Goal: Transaction & Acquisition: Purchase product/service

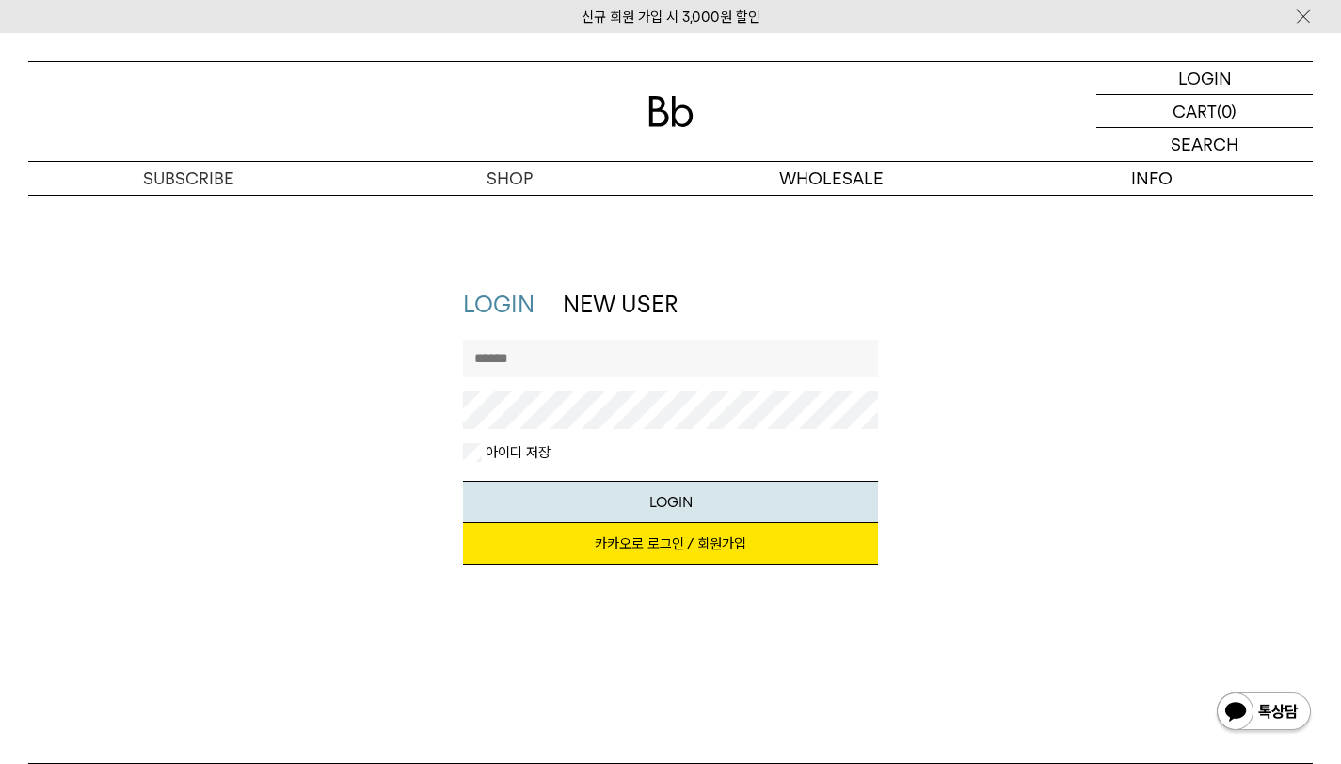
click at [629, 551] on link "카카오로 로그인 / 회원가입" at bounding box center [671, 543] width 416 height 41
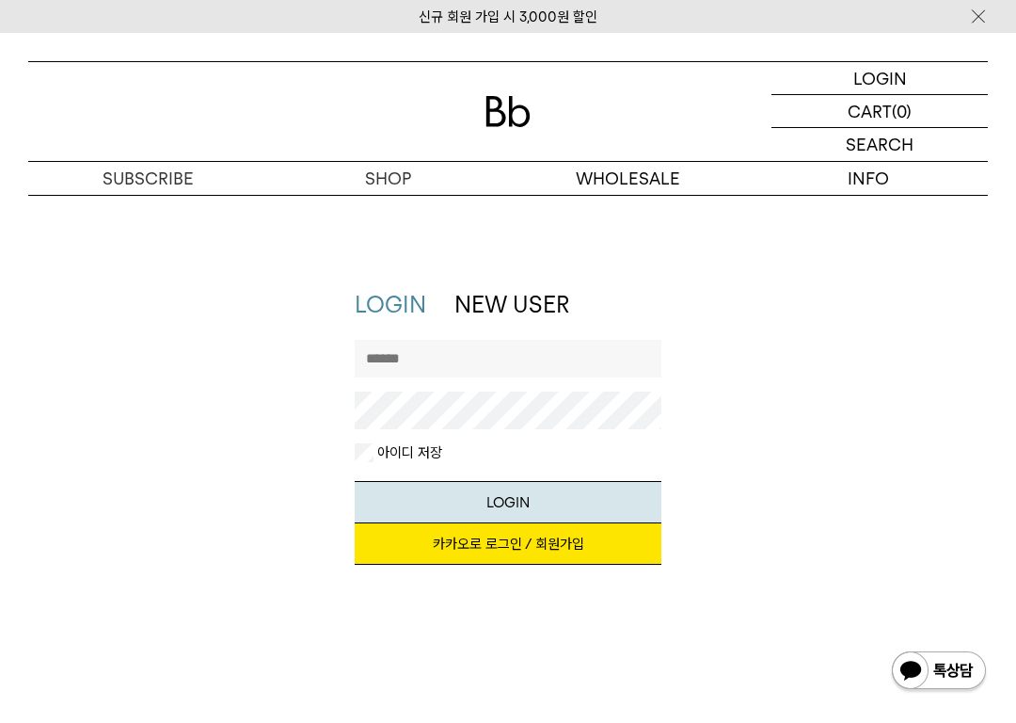
click at [501, 545] on link "카카오로 로그인 / 회원가입" at bounding box center [509, 543] width 308 height 41
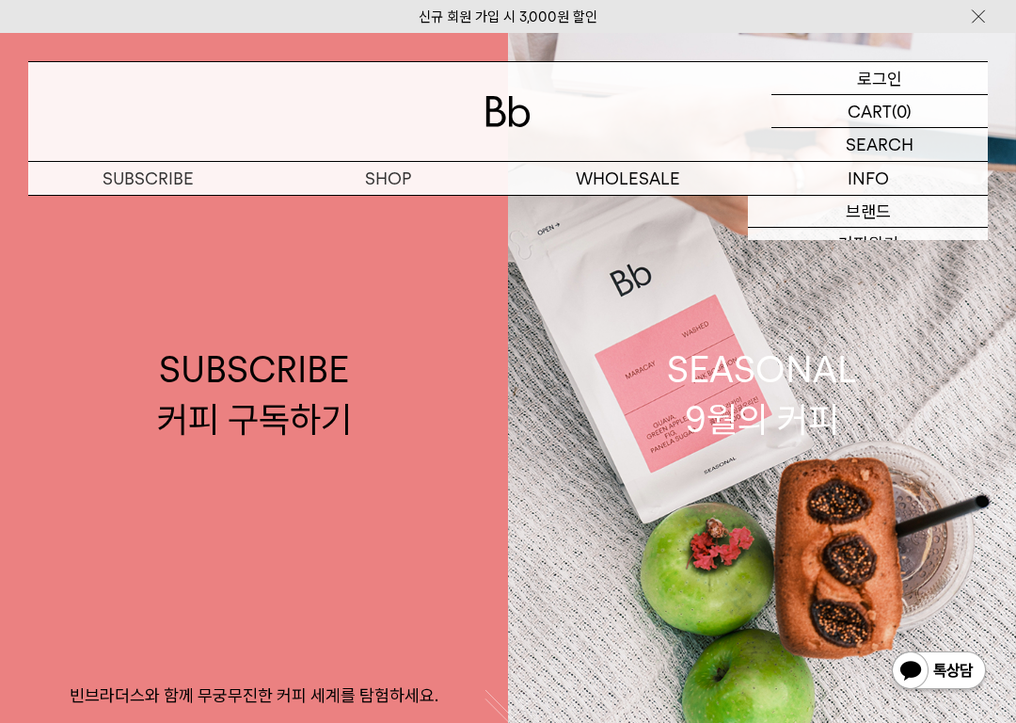
click at [881, 74] on p "로그인" at bounding box center [879, 78] width 45 height 32
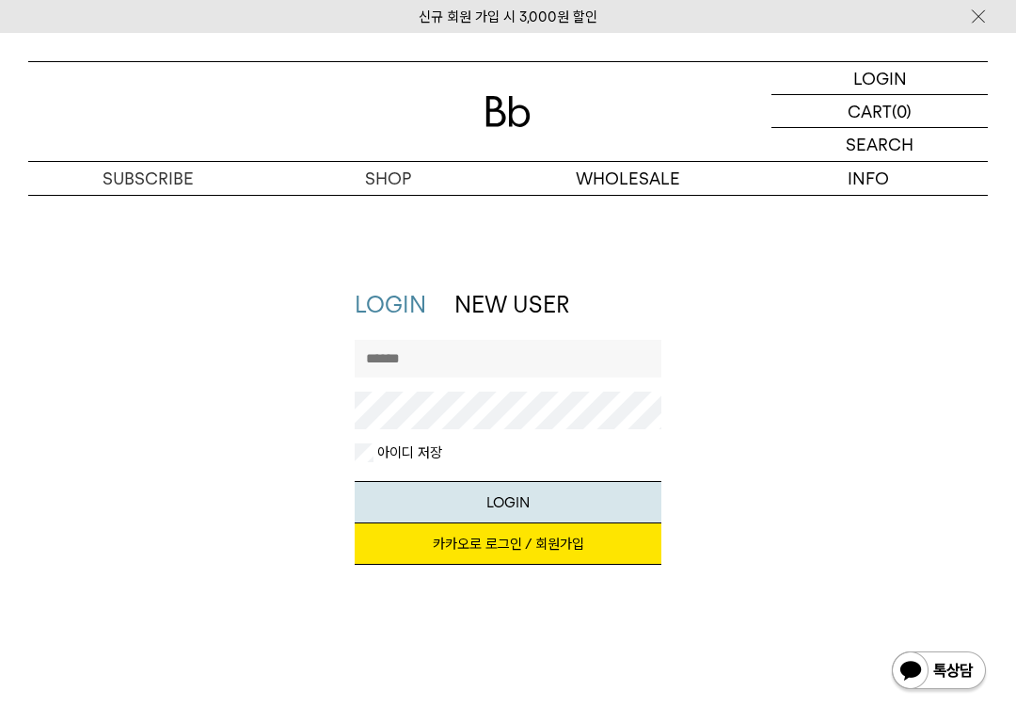
click at [486, 546] on link "카카오로 로그인 / 회원가입" at bounding box center [509, 543] width 308 height 41
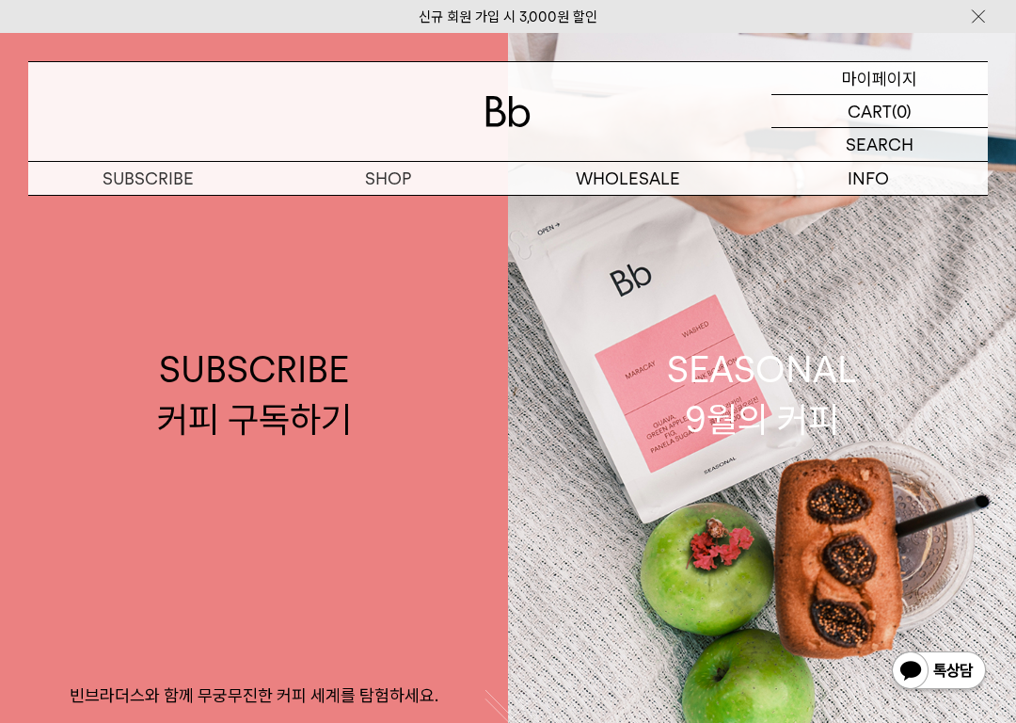
click at [893, 77] on p "마이페이지" at bounding box center [879, 78] width 75 height 32
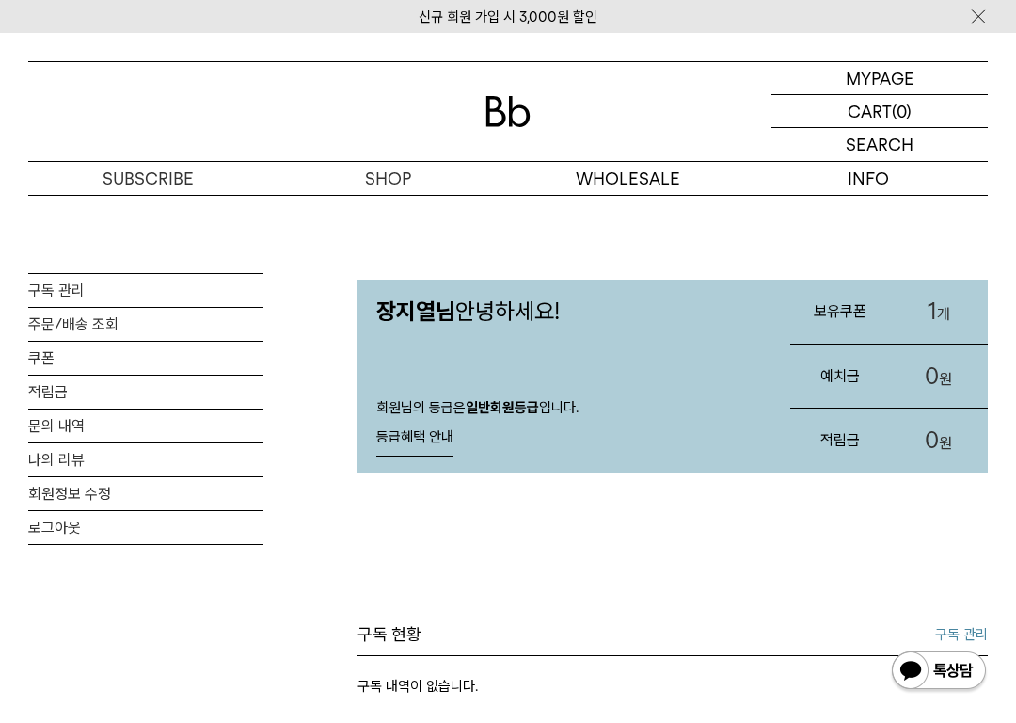
click at [844, 314] on h3 "보유쿠폰" at bounding box center [840, 311] width 99 height 50
click at [923, 313] on link "1 개" at bounding box center [938, 312] width 99 height 64
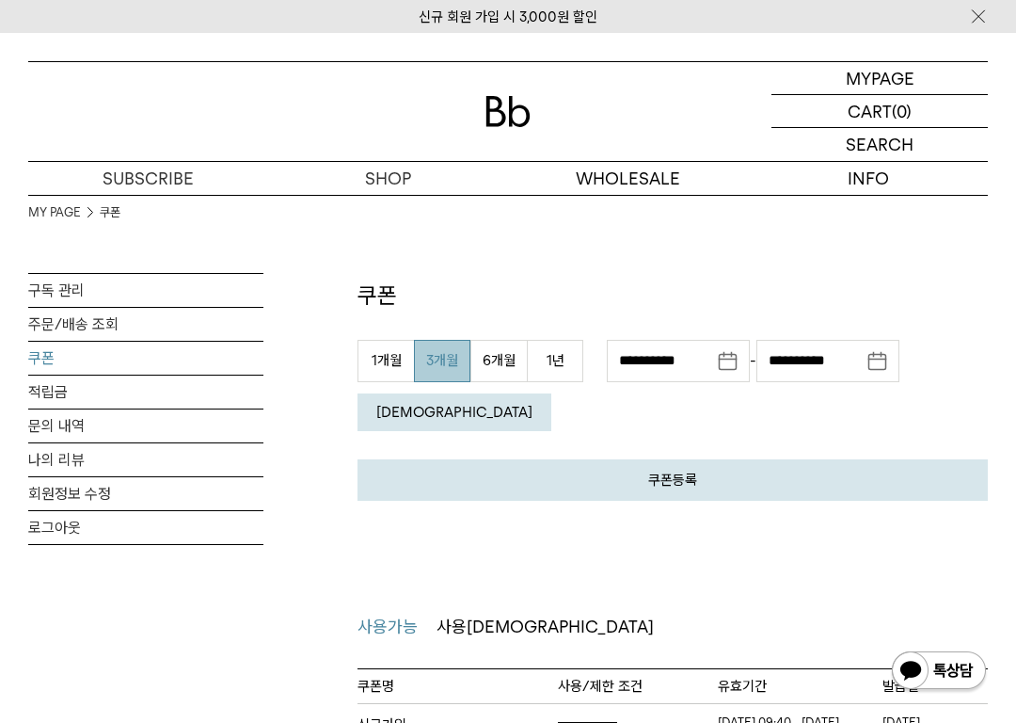
click at [501, 110] on img at bounding box center [508, 111] width 45 height 31
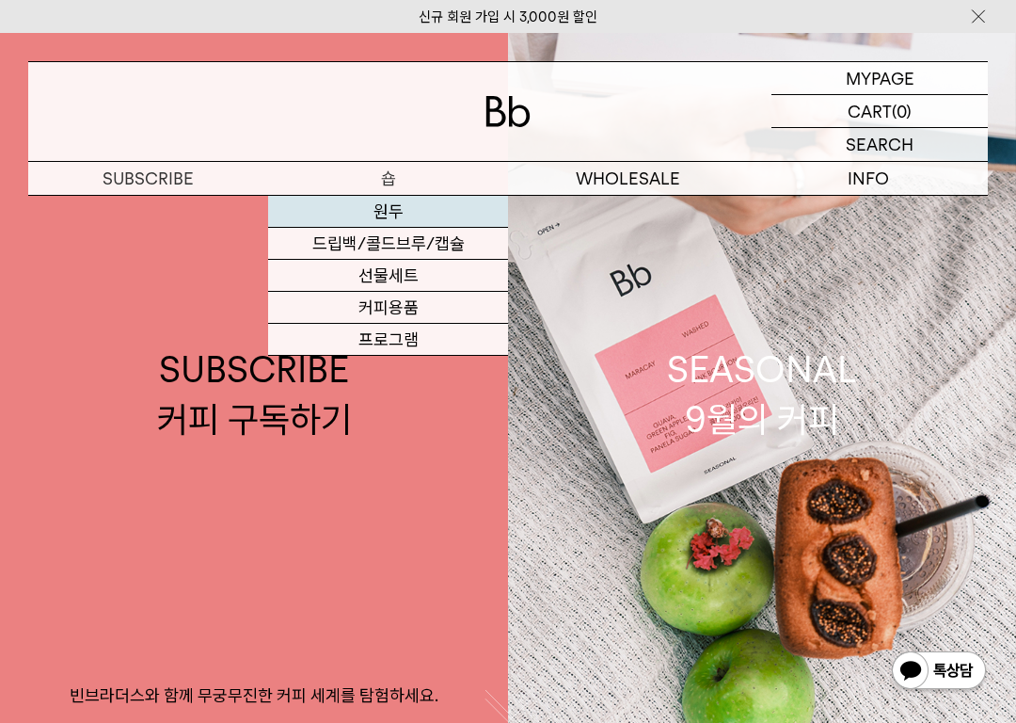
click at [392, 216] on link "원두" at bounding box center [388, 212] width 240 height 32
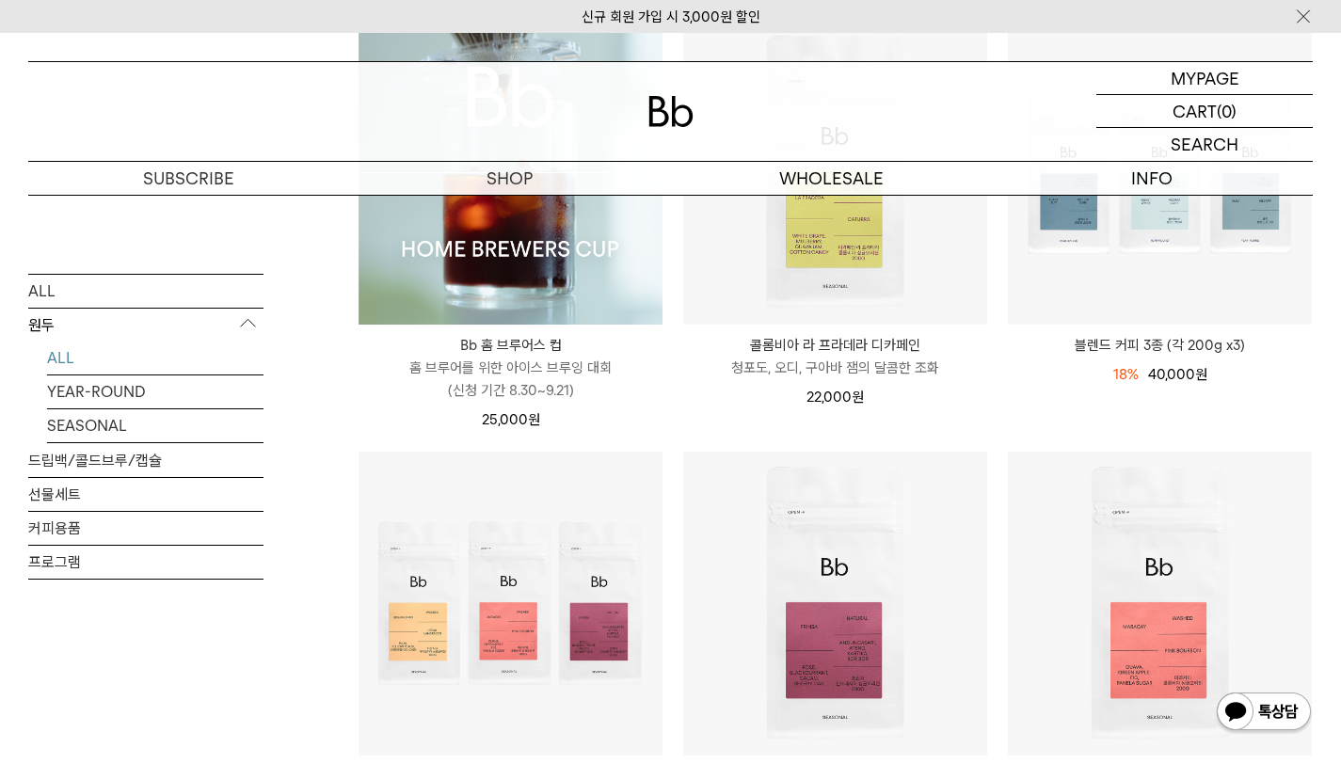
scroll to position [392, 0]
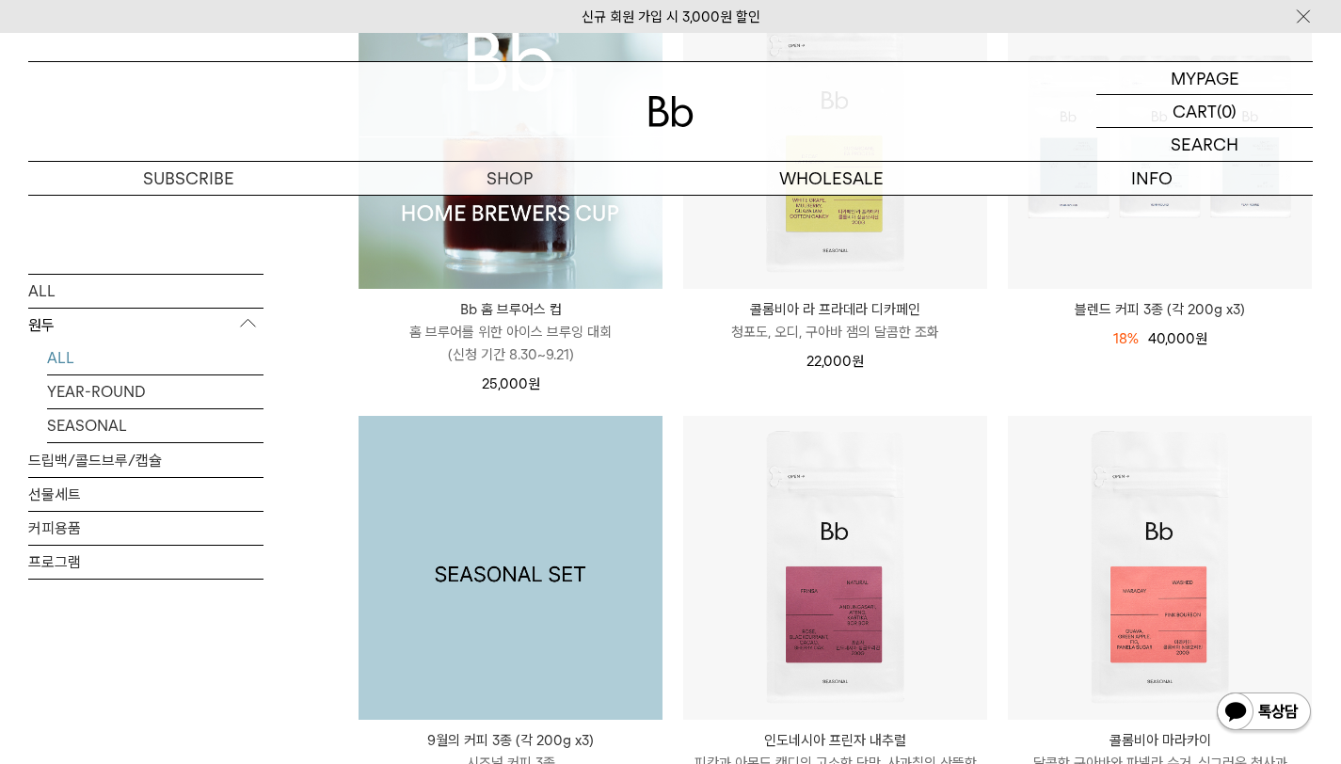
click at [573, 572] on img at bounding box center [511, 568] width 304 height 304
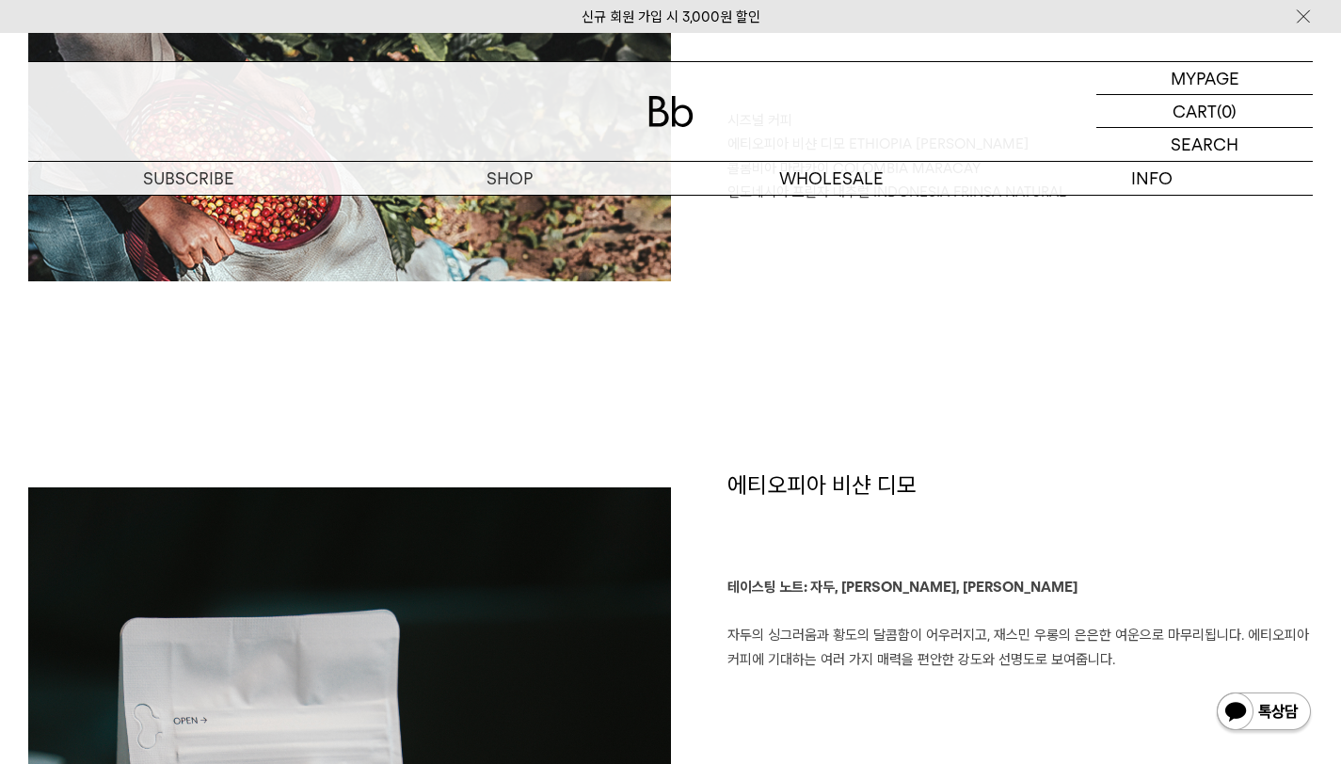
scroll to position [1345, 0]
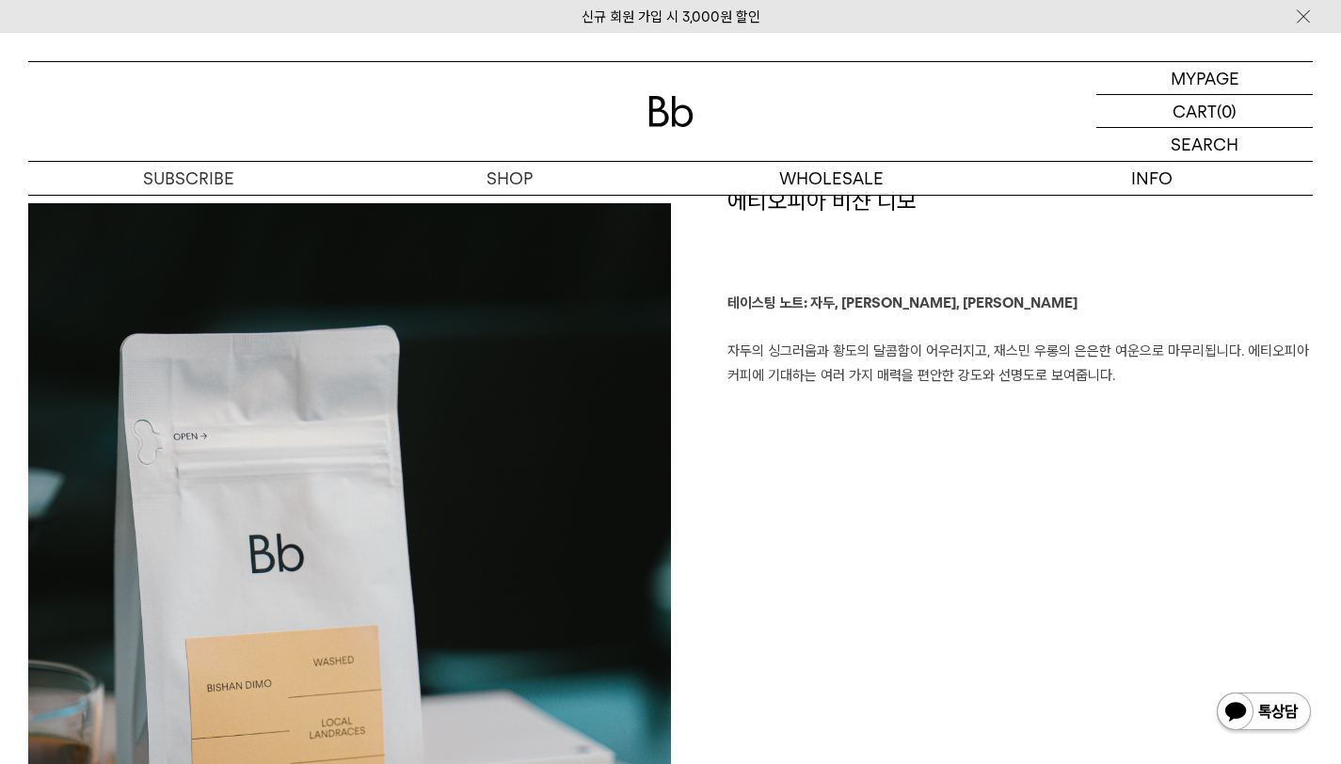
drag, startPoint x: 1166, startPoint y: 401, endPoint x: 766, endPoint y: 354, distance: 402.7
click at [766, 354] on div "에티오피아 비샨 디모 테이스팅 노트: 자두, 황도, 재스민 우롱 자두의 싱그러움과 황도의 달콤함이 어우러지고, 재스민 우롱의 은은한 여운으로 …" at bounding box center [992, 684] width 643 height 999
click at [941, 413] on div "에티오피아 비샨 디모 테이스팅 노트: 자두, 황도, 재스민 우롱 자두의 싱그러움과 황도의 달콤함이 어우러지고, 재스민 우롱의 은은한 여운으로 …" at bounding box center [992, 684] width 643 height 999
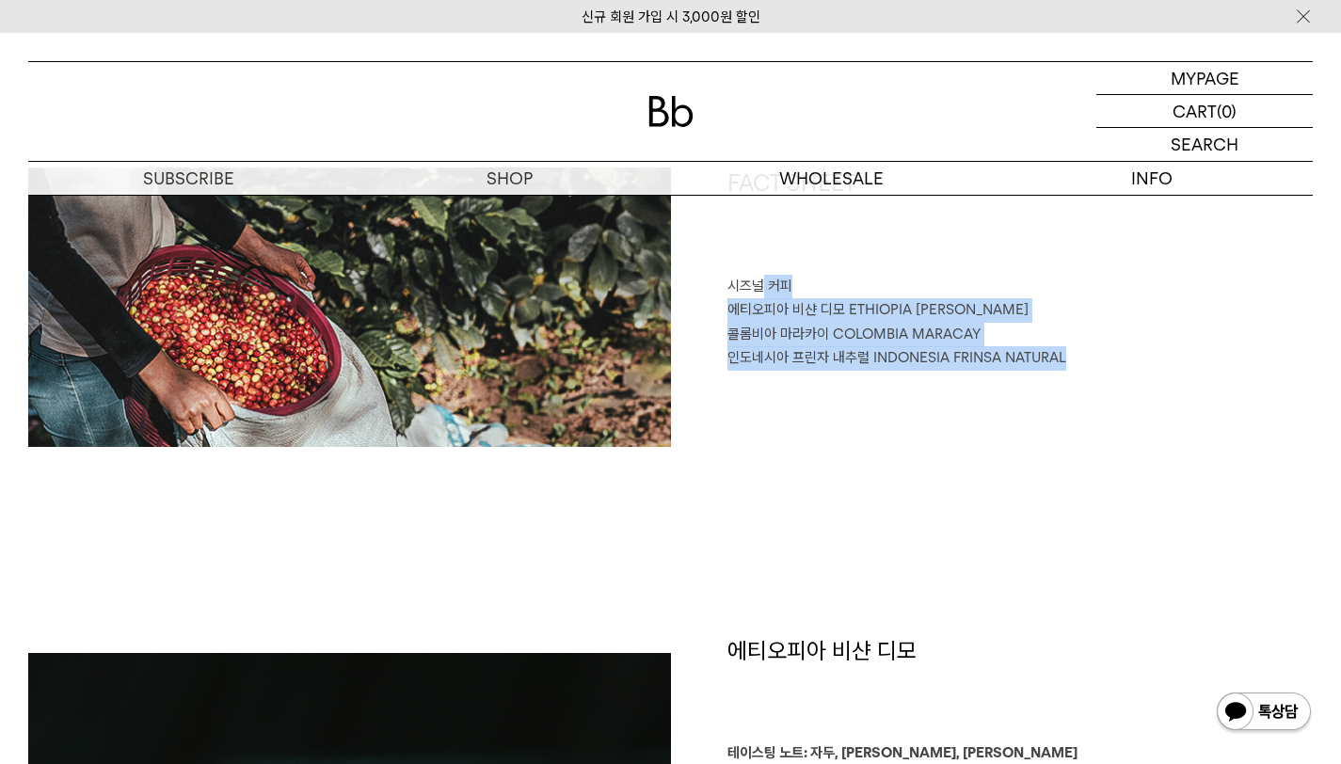
drag, startPoint x: 1039, startPoint y: 382, endPoint x: 795, endPoint y: 302, distance: 256.5
click at [761, 279] on div "FACT SHEET 시즈널 커피 에티오피아 비샨 디모 ETHIOPIA BISHAN DIMO 콜롬비아 마라카이 COLOMBIA MARACAY 인…" at bounding box center [992, 308] width 643 height 280
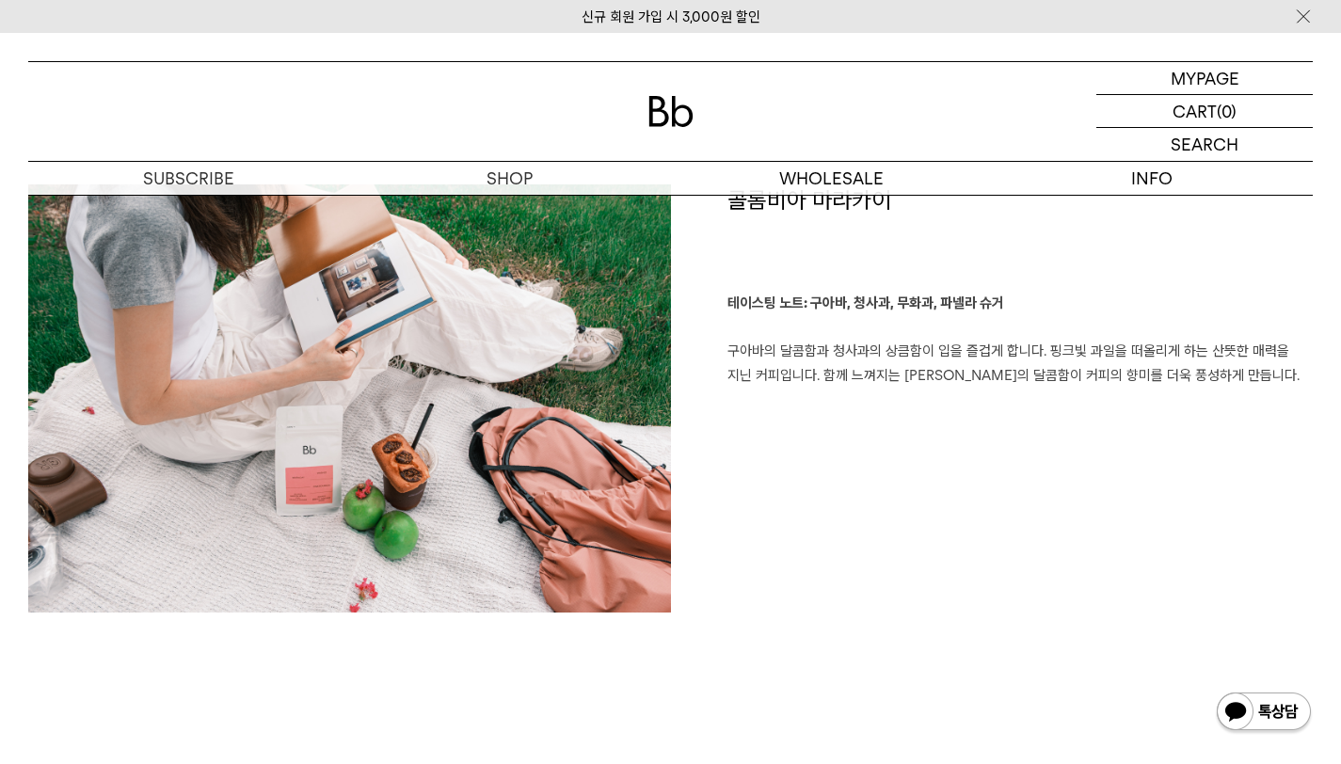
scroll to position [2459, 0]
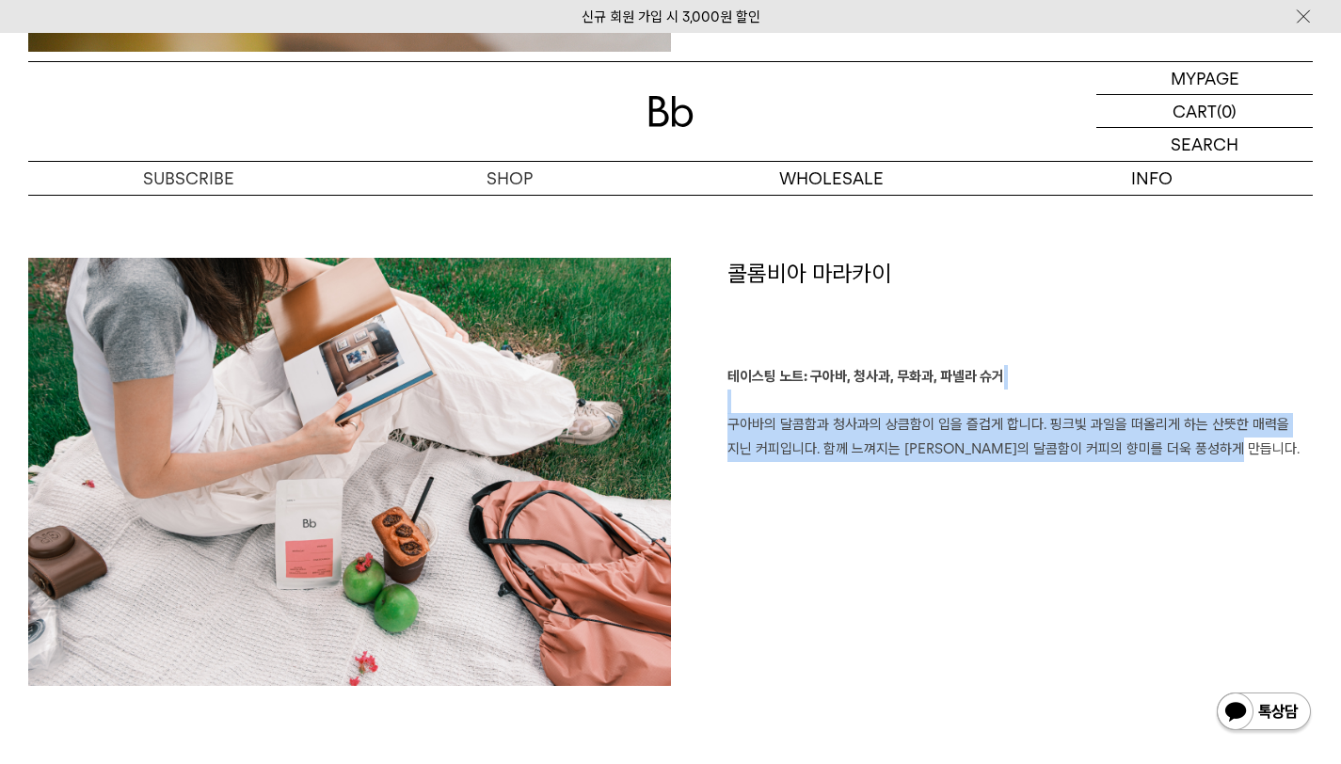
drag, startPoint x: 1194, startPoint y: 453, endPoint x: 762, endPoint y: 394, distance: 435.9
click at [762, 394] on div "콜롬비아 마라카이 테이스팅 노트: 구아바, 청사과, 무화과, 파넬라 슈거 구아바의 달콤함과 청사과의 상큼함이 입을 즐겁게 합니다. 핑크빛 과일…" at bounding box center [992, 481] width 643 height 446
click at [980, 477] on div "콜롬비아 마라카이 테이스팅 노트: 구아바, 청사과, 무화과, 파넬라 슈거 구아바의 달콤함과 청사과의 상큼함이 입을 즐겁게 합니다. 핑크빛 과일…" at bounding box center [992, 481] width 643 height 446
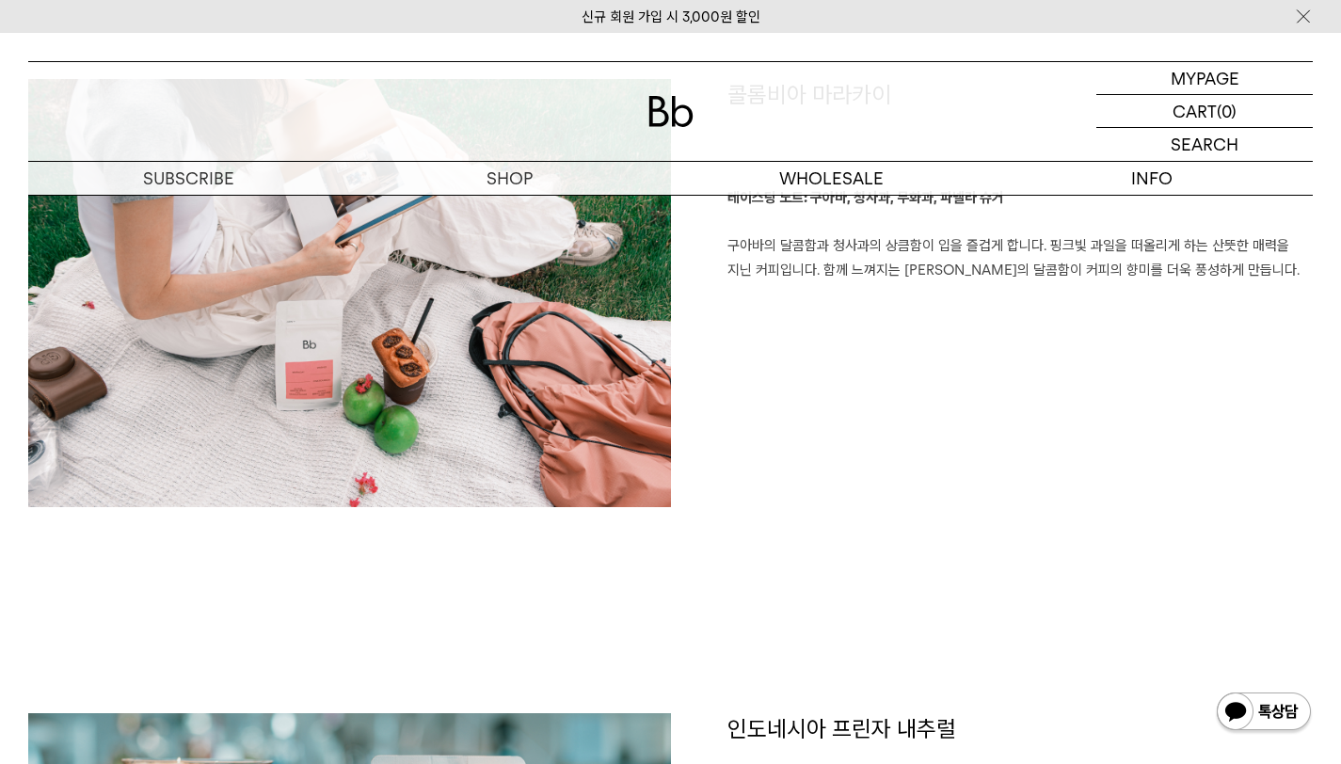
scroll to position [3142, 0]
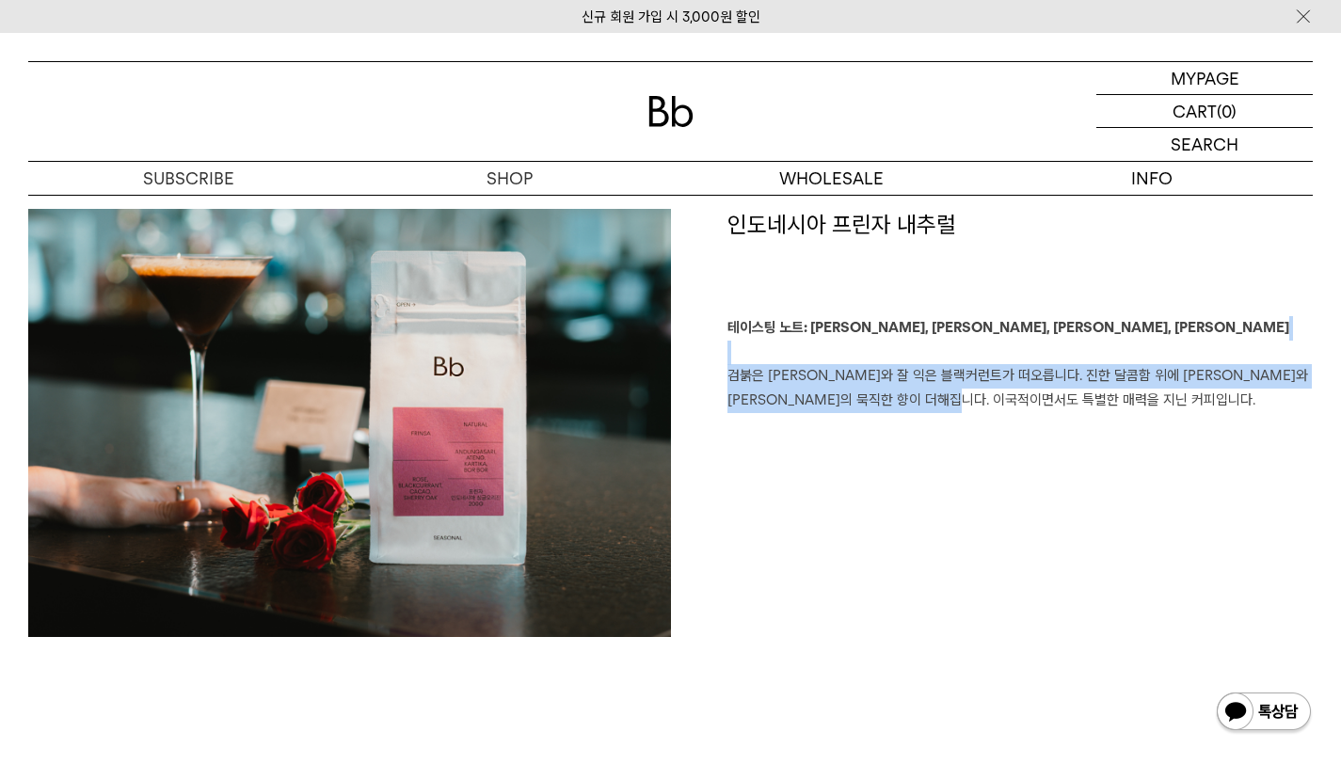
drag, startPoint x: 1043, startPoint y: 425, endPoint x: 704, endPoint y: 347, distance: 347.7
click at [704, 347] on div "인도네시아 프린자 내추럴 테이스팅 노트: 장미, 블랙커런트, 카카오, 셰리오크 검붉은 장미와 잘 익은 블랙커런트가 떠오릅니다. 진한 달콤함 위…" at bounding box center [992, 423] width 643 height 428
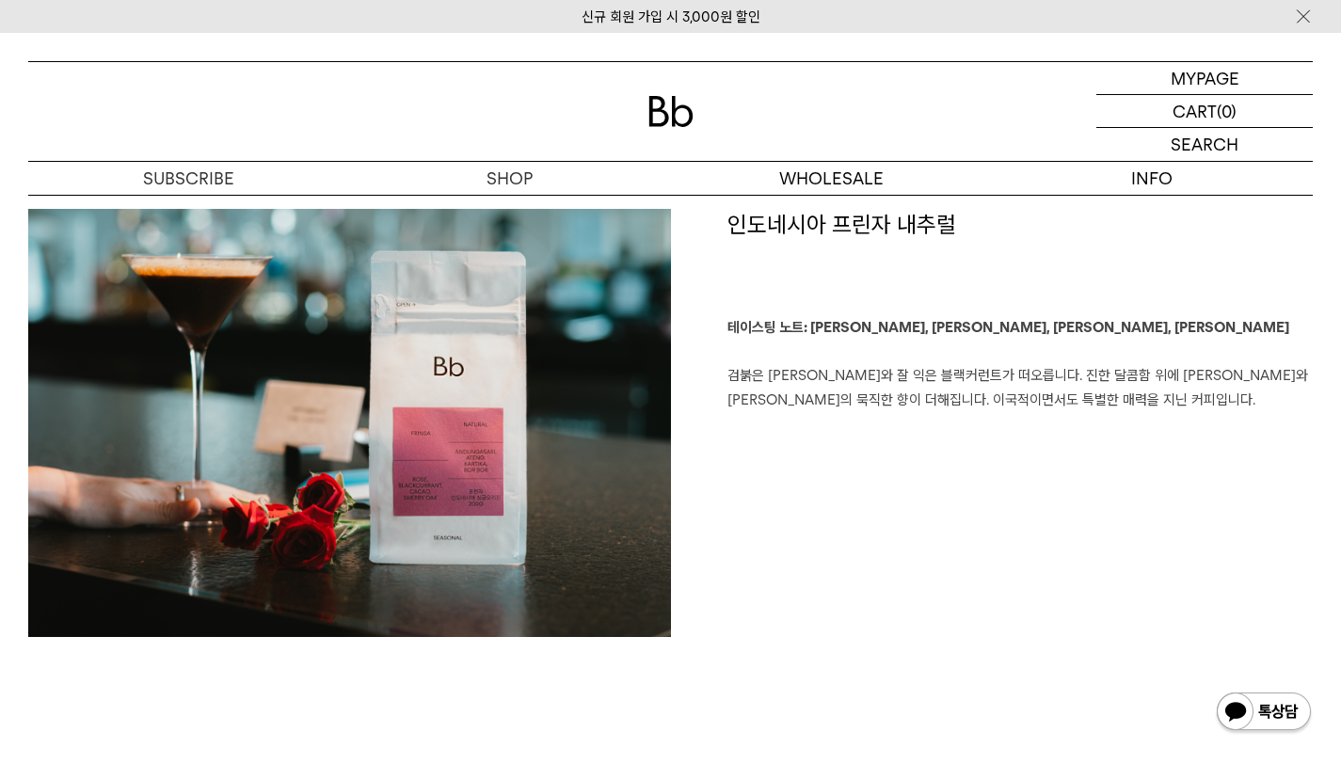
click at [983, 431] on div "인도네시아 프린자 내추럴 테이스팅 노트: 장미, 블랙커런트, 카카오, 셰리오크 검붉은 장미와 잘 익은 블랙커런트가 떠오릅니다. 진한 달콤함 위…" at bounding box center [992, 423] width 643 height 428
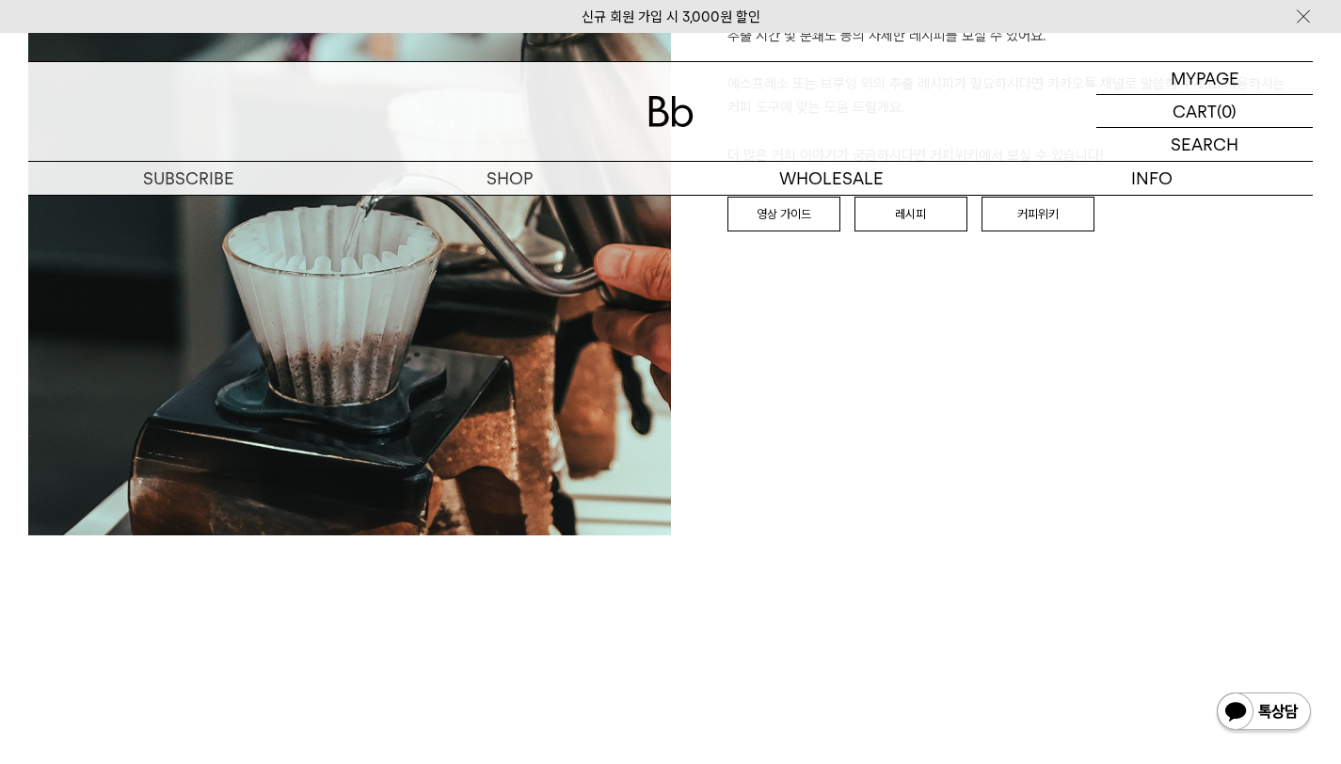
scroll to position [3646, 0]
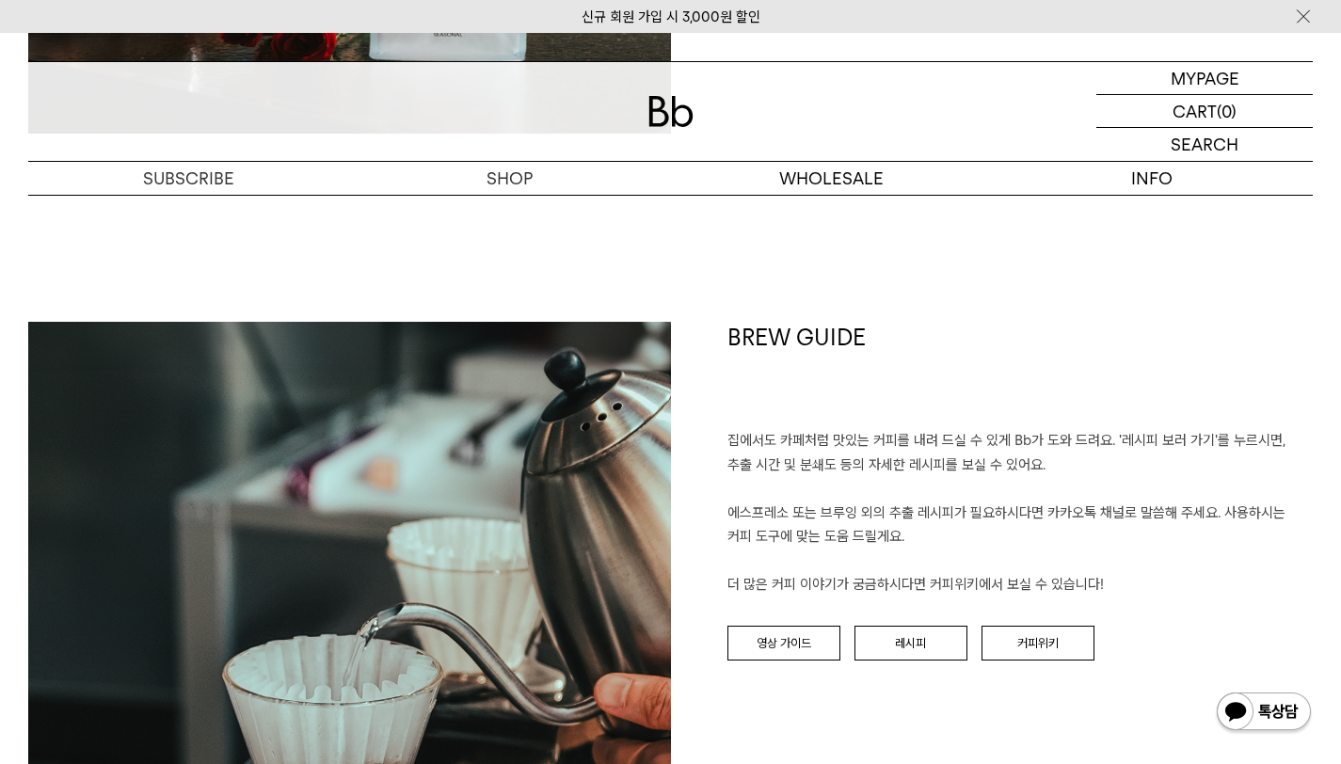
drag, startPoint x: 896, startPoint y: 496, endPoint x: 904, endPoint y: 481, distance: 17.3
click at [896, 484] on p "집에서도 카페처럼 맛있는 커피를 내려 드실 ﻿수 있게 Bb가 도와 드려요. '레시피 보러 가기'를 누르시면, 추출 시간 및 분쇄도 등의 자세한…" at bounding box center [1020, 513] width 586 height 168
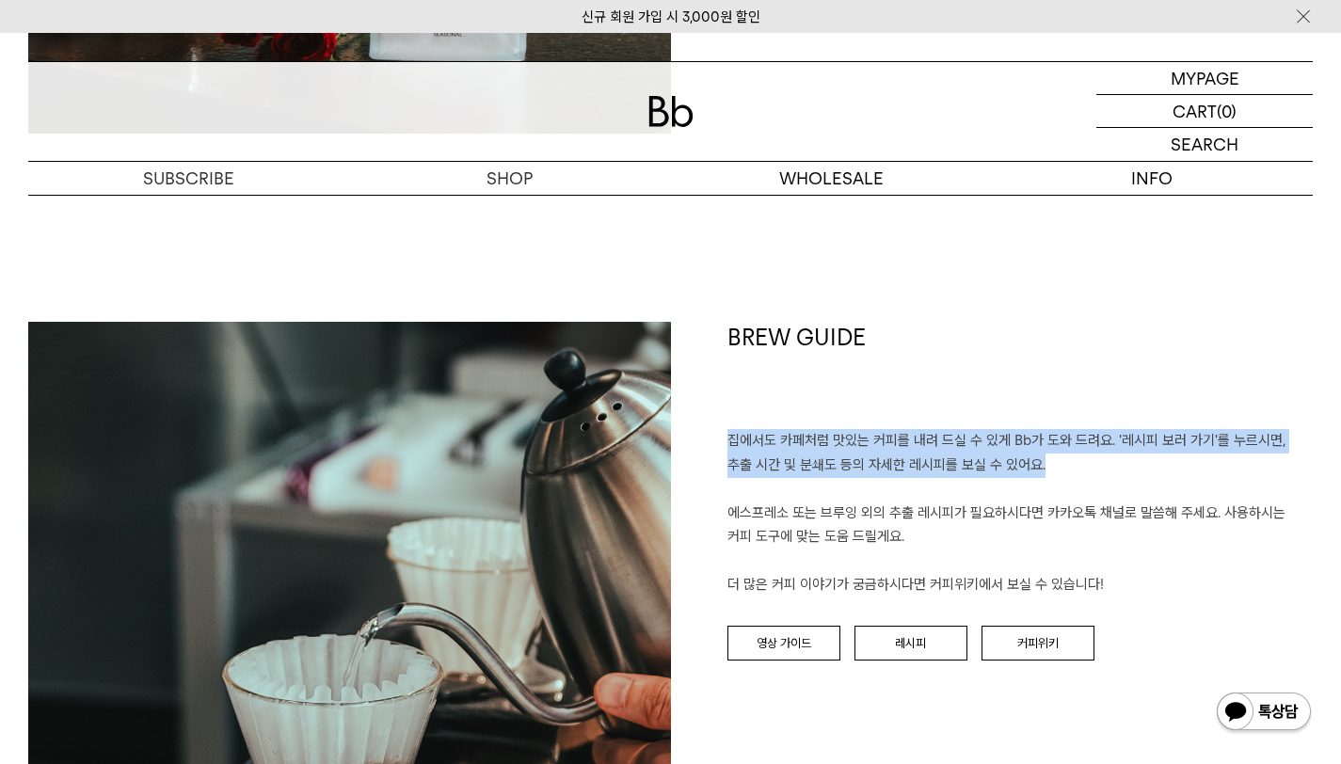
drag, startPoint x: 1018, startPoint y: 472, endPoint x: 708, endPoint y: 441, distance: 312.0
click at [708, 441] on div "BREW GUIDE 집에서도 카페처럼 맛있는 커피를 내려 드실 ﻿수 있게 Bb가 도와 드려요. '레시피 보러 가기'를 누르시면, 추출 시간 및…" at bounding box center [992, 643] width 643 height 643
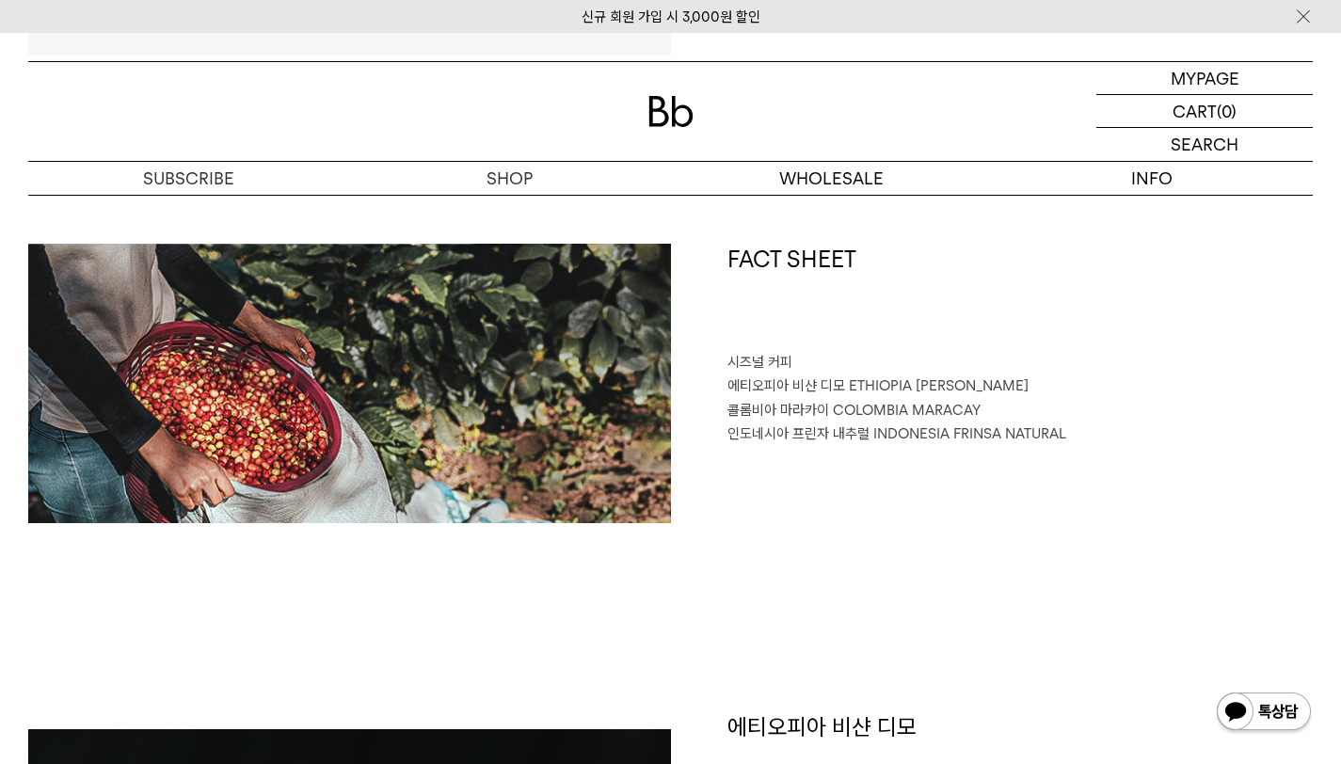
scroll to position [0, 0]
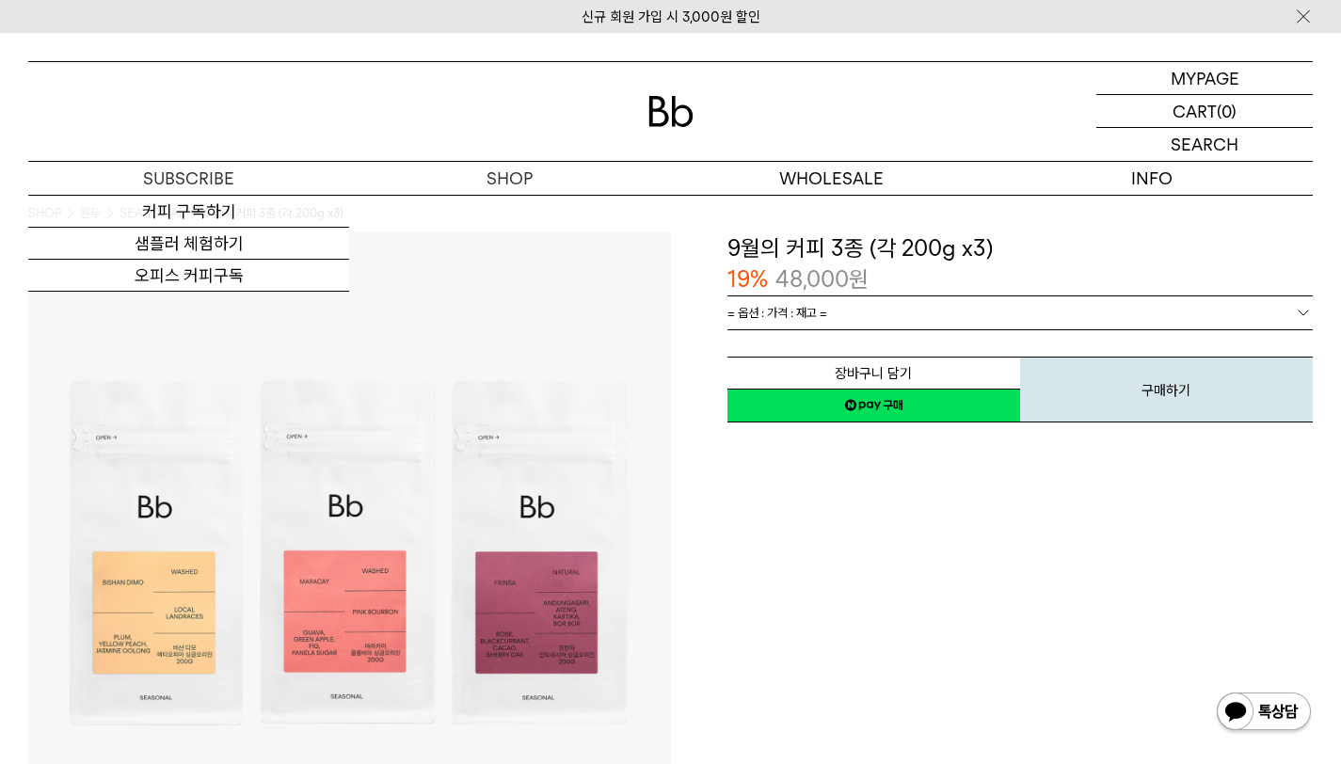
click at [648, 120] on img at bounding box center [670, 111] width 45 height 31
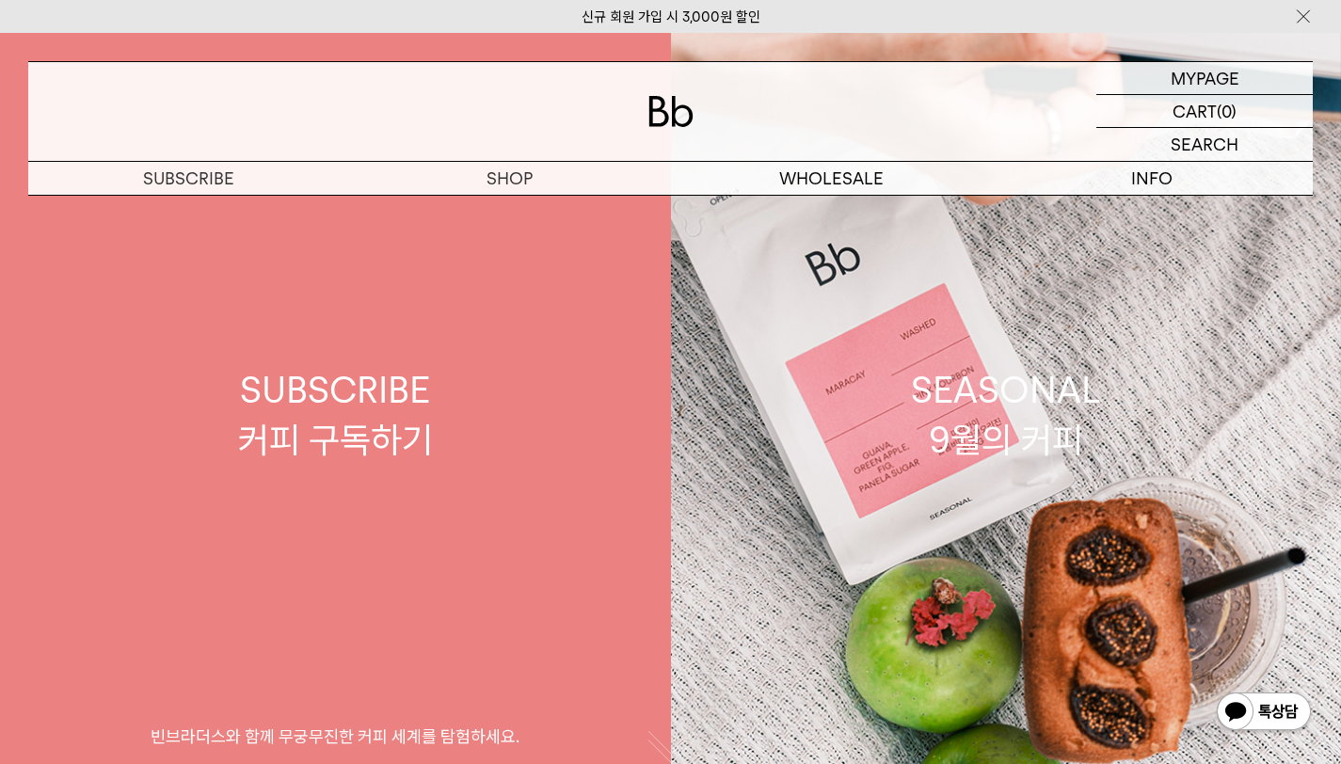
click at [506, 205] on link "SUBSCRIBE 커피 구독하기 빈브라더스와 함께 무궁무진한 커피 세계를 탐험하세요." at bounding box center [335, 415] width 671 height 764
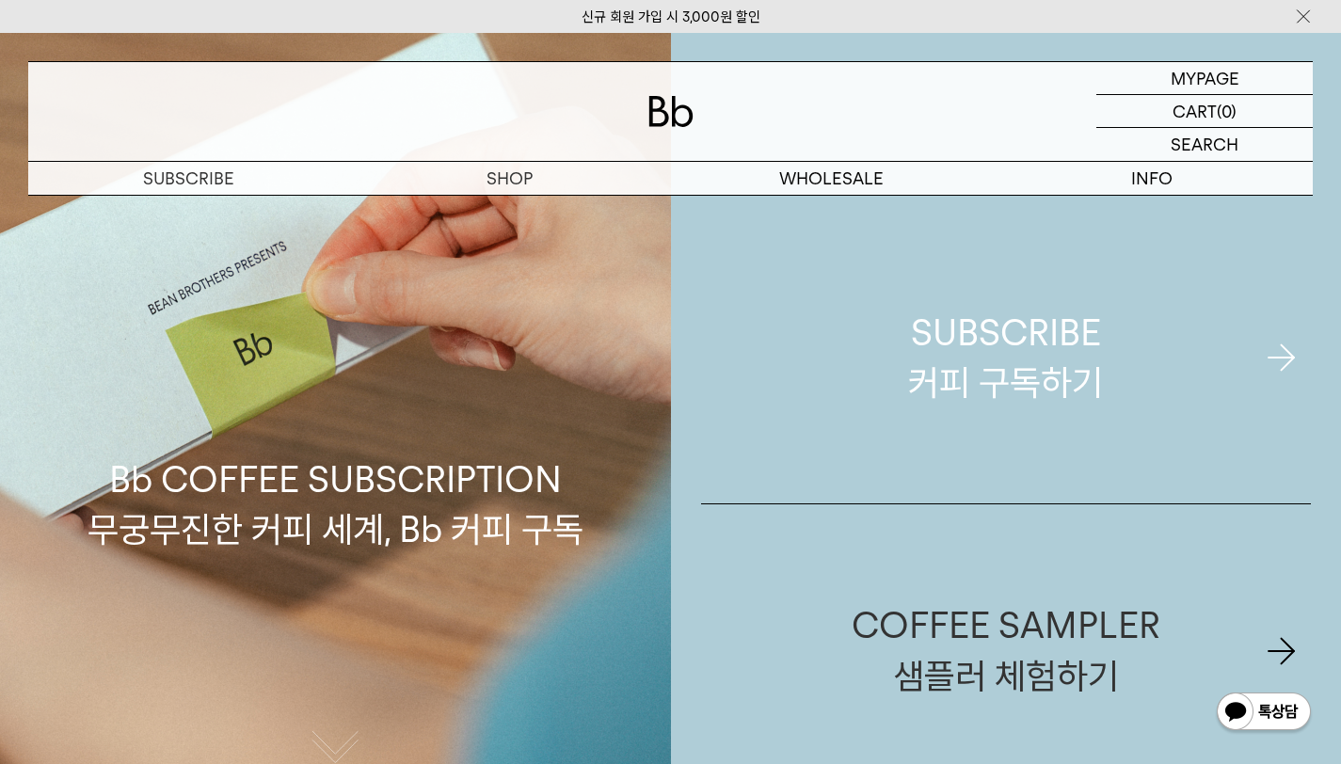
scroll to position [67, 0]
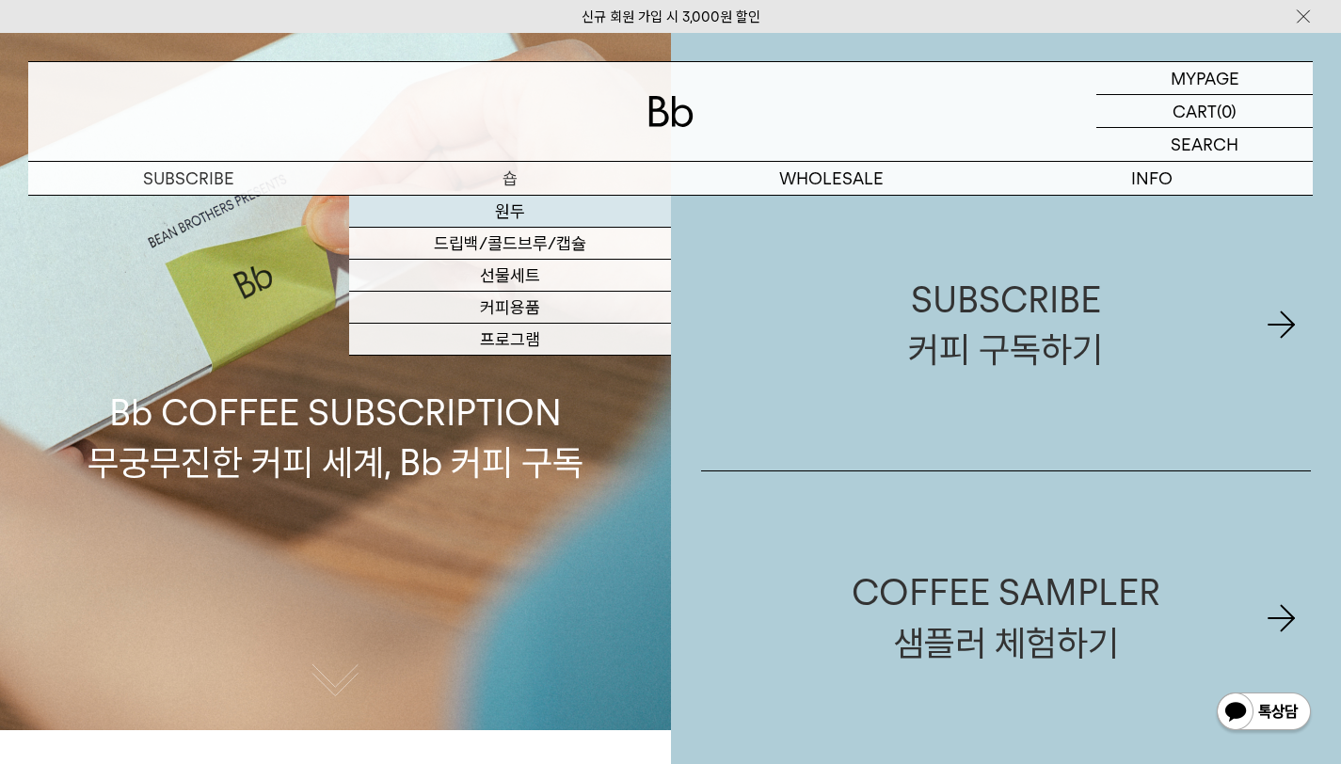
click at [512, 215] on link "원두" at bounding box center [509, 212] width 321 height 32
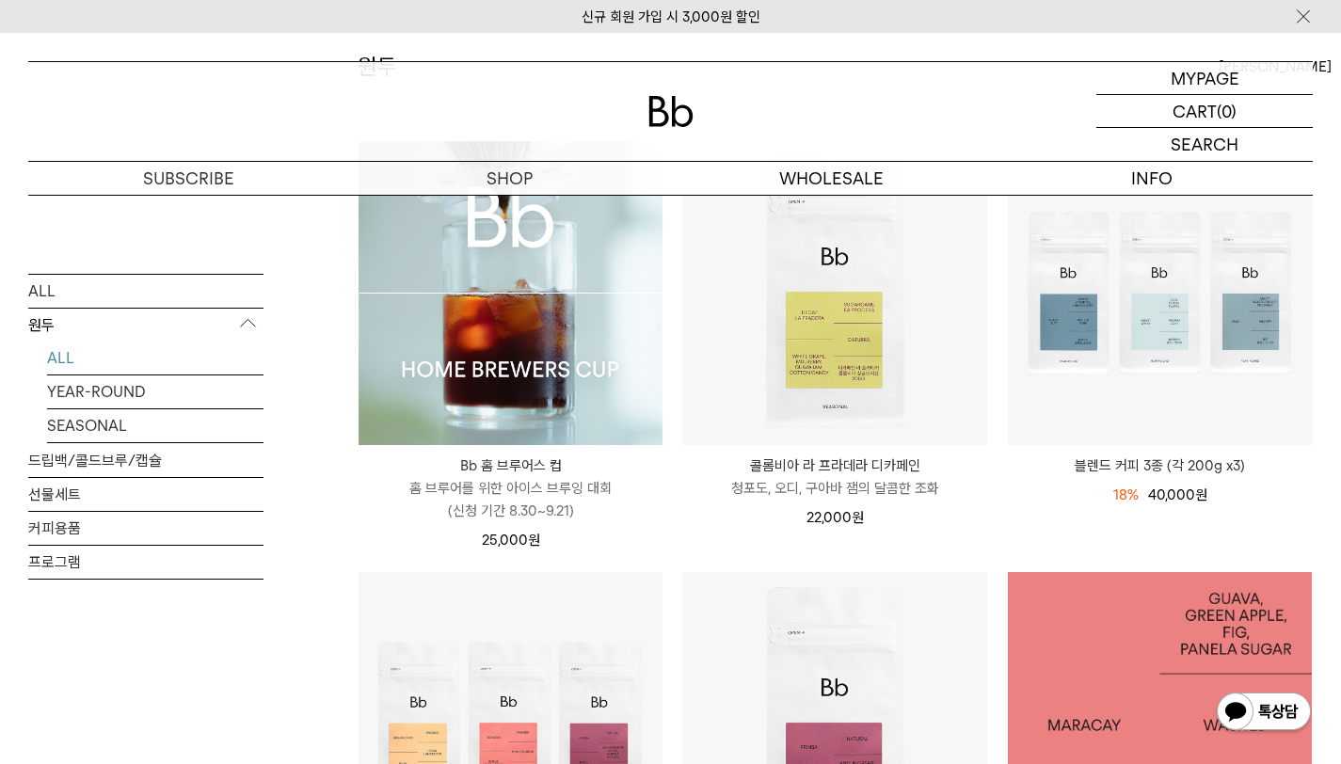
scroll to position [136, 0]
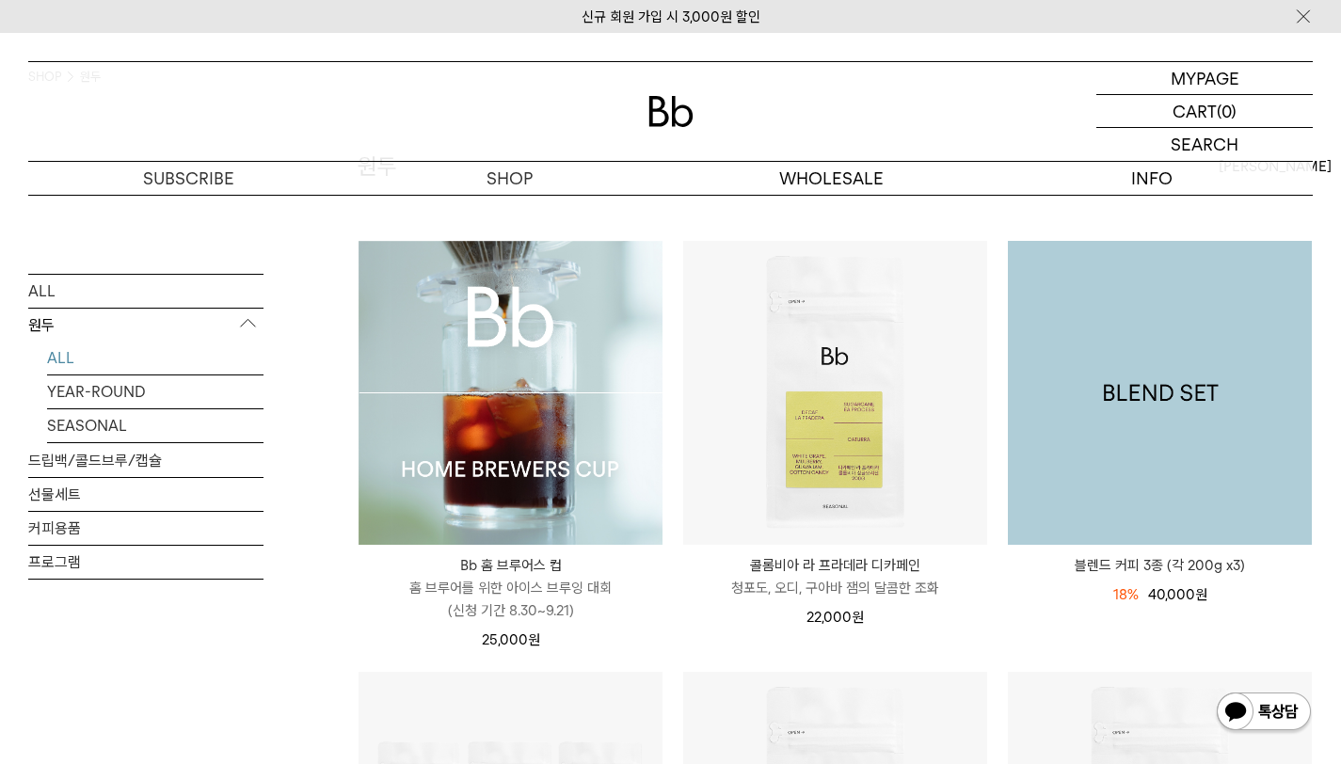
click at [1145, 448] on img at bounding box center [1160, 393] width 304 height 304
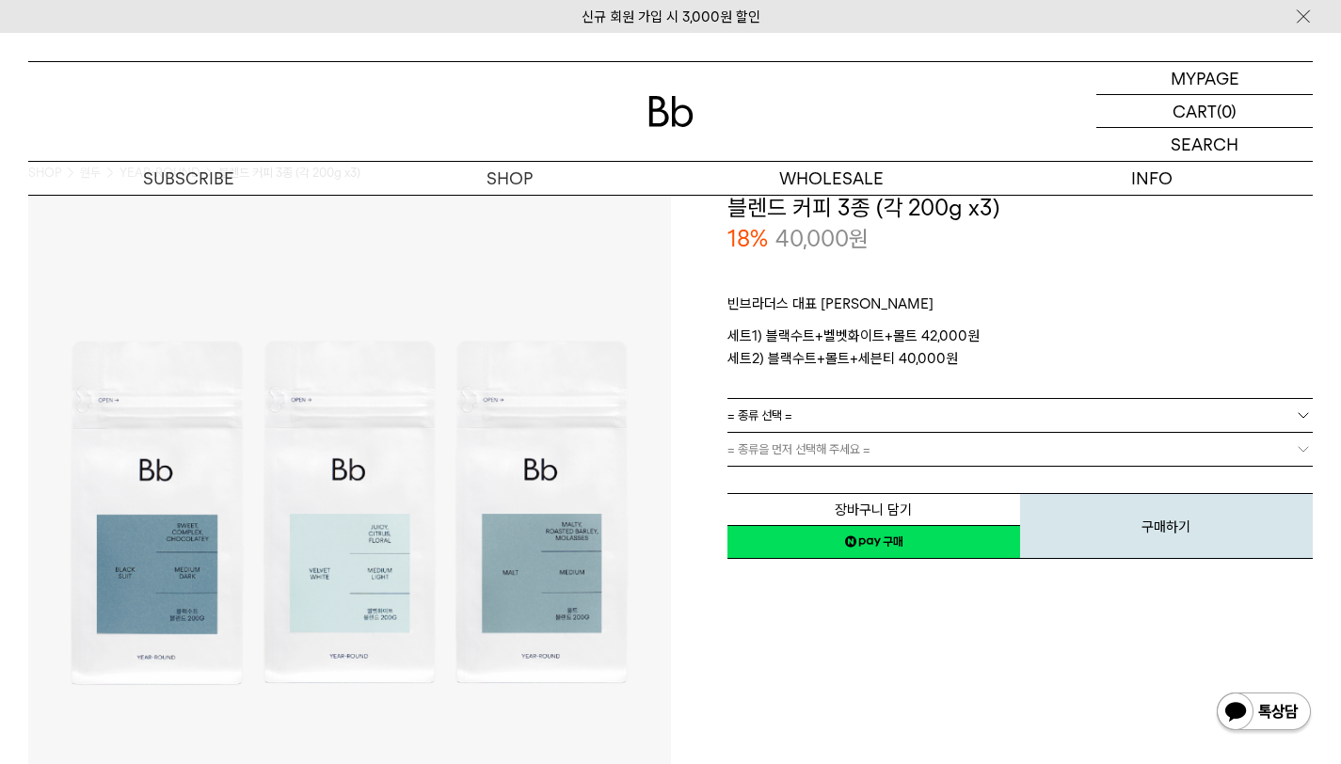
scroll to position [41, 0]
click at [841, 414] on link "= 종류 선택 =" at bounding box center [1020, 414] width 586 height 33
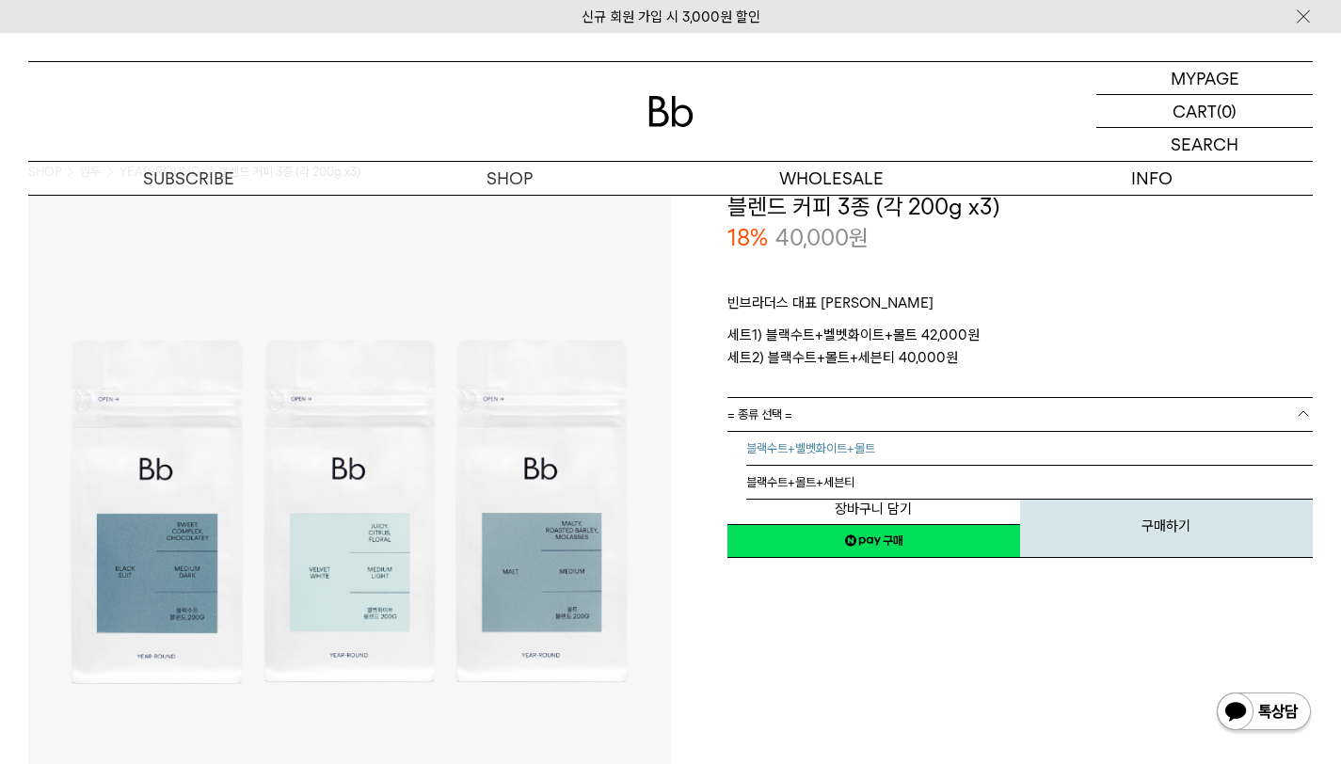
click at [856, 448] on li "블랙수트+벨벳화이트+몰트" at bounding box center [1029, 449] width 567 height 34
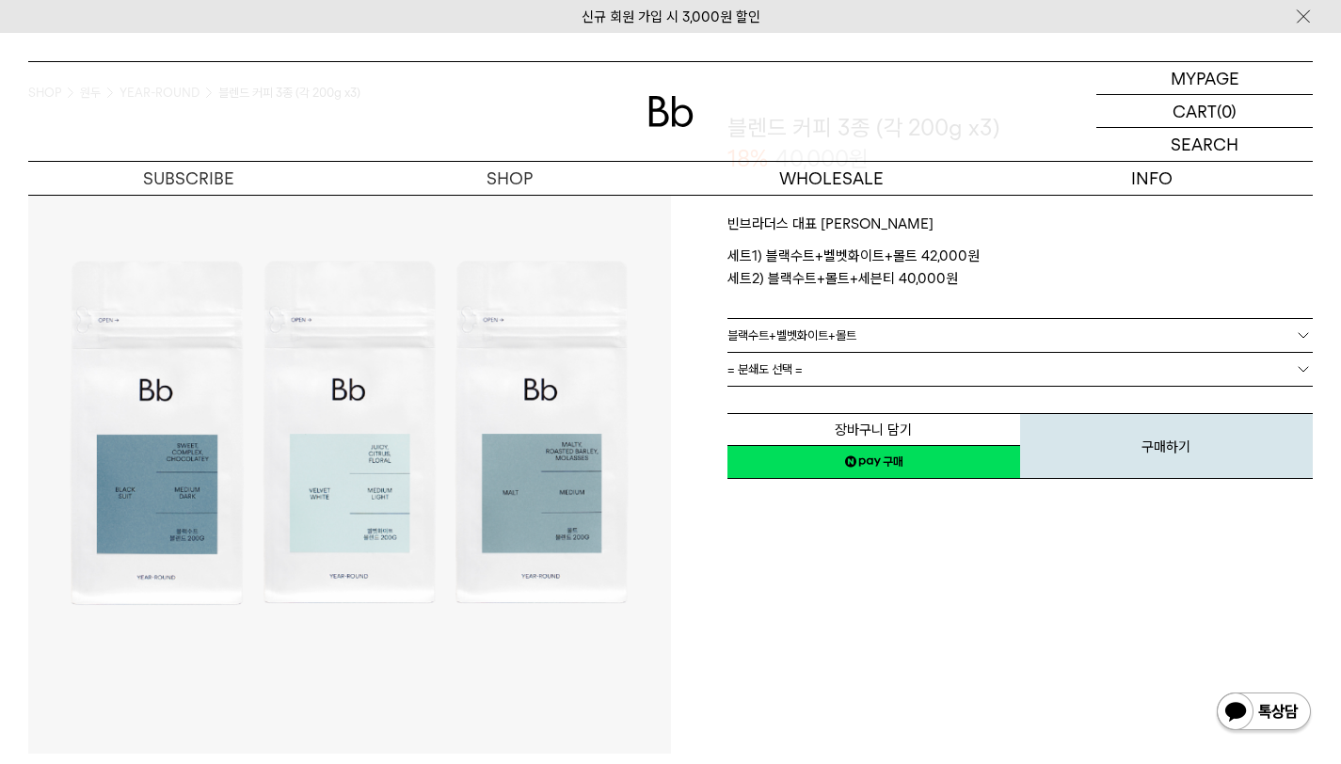
scroll to position [121, 0]
click at [930, 371] on link "= 분쇄도 선택 =" at bounding box center [1020, 368] width 586 height 33
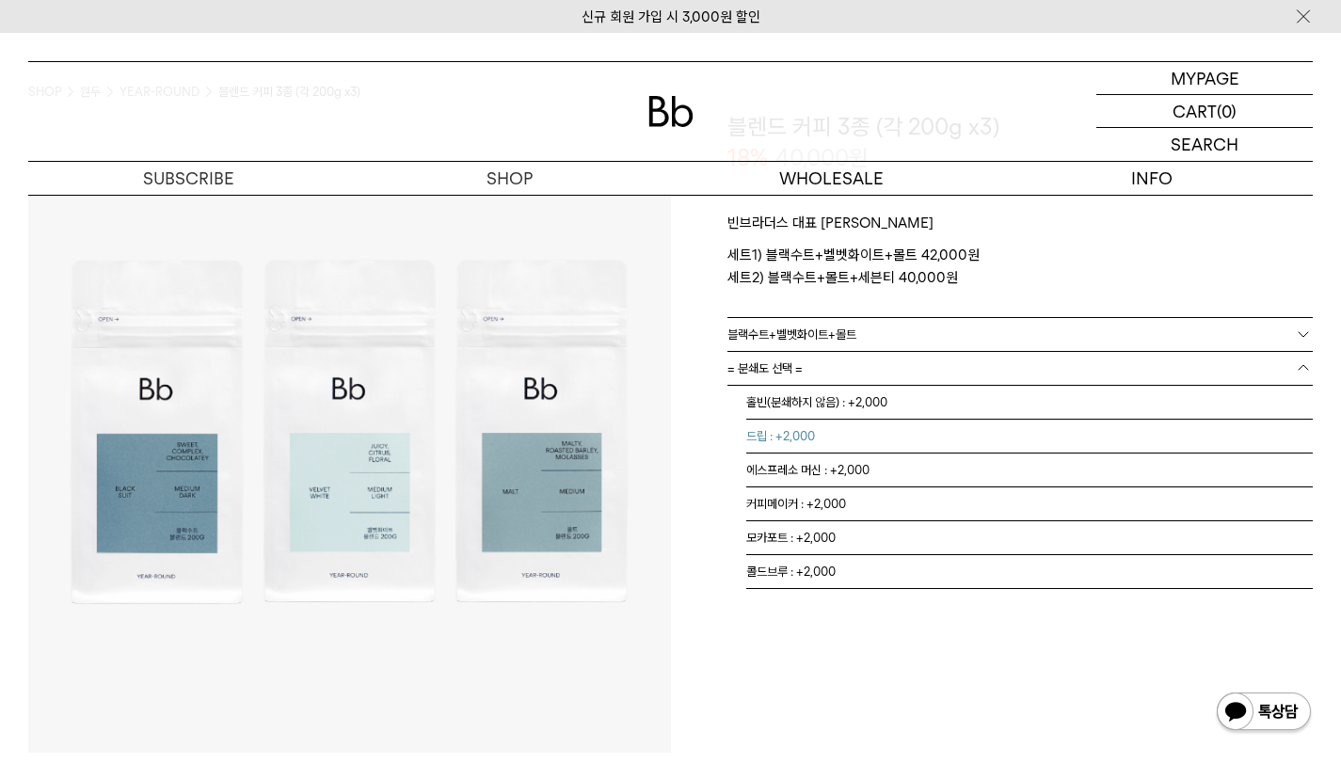
click at [820, 437] on li "드립 : +2,000" at bounding box center [1029, 437] width 567 height 34
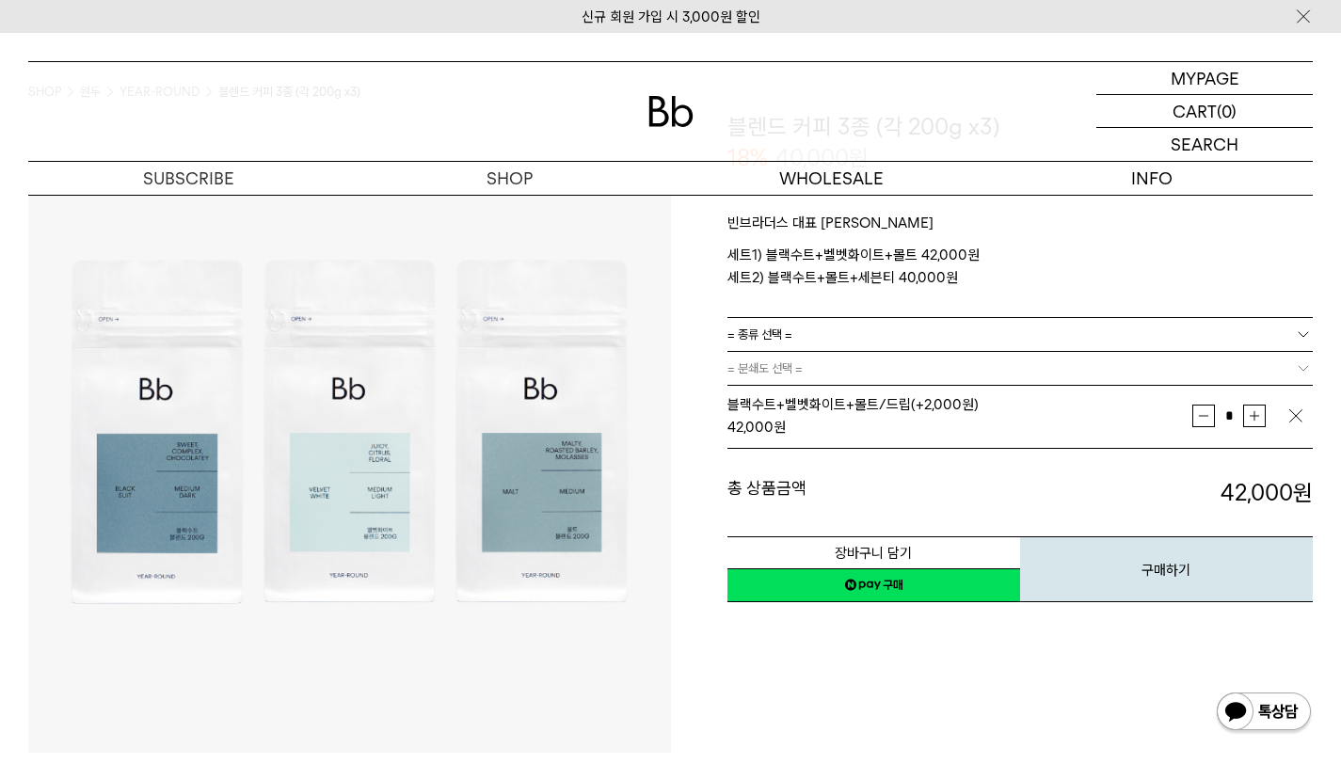
click at [907, 583] on link "네이버페이 구매하기" at bounding box center [873, 585] width 293 height 34
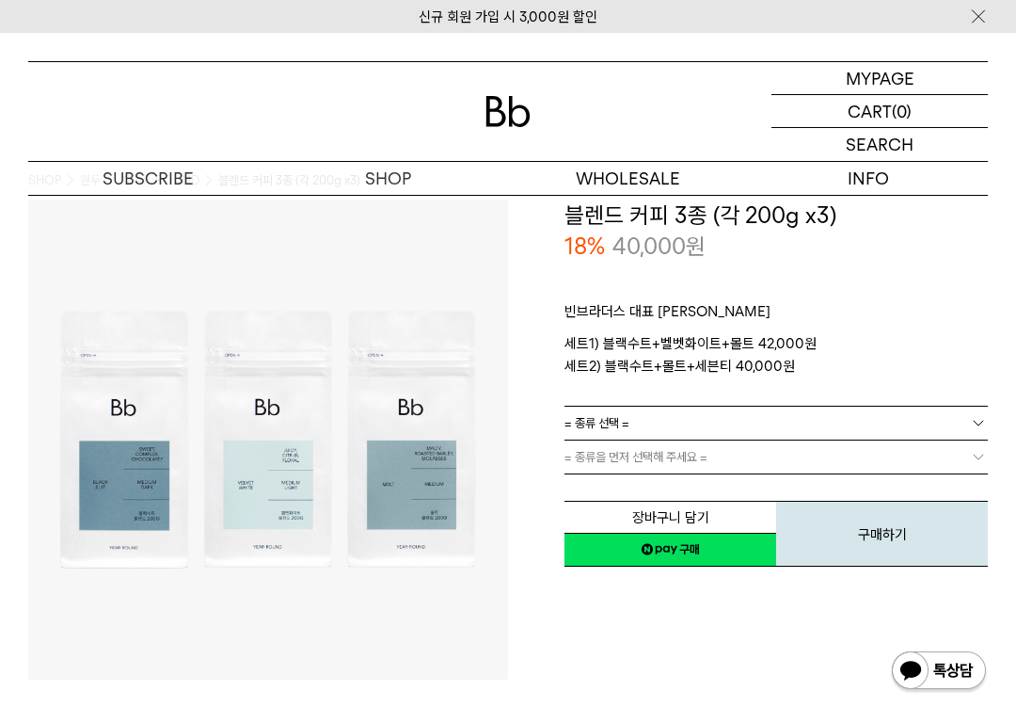
scroll to position [34, 0]
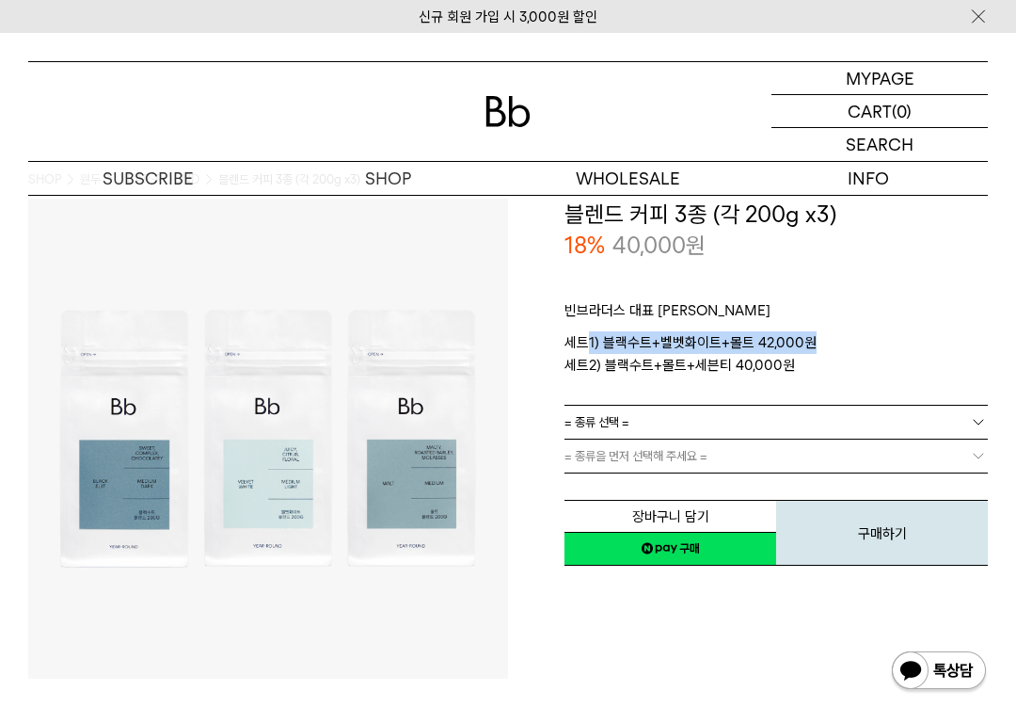
drag, startPoint x: 588, startPoint y: 341, endPoint x: 862, endPoint y: 337, distance: 273.9
click at [862, 337] on p "세트1) 블랙수트+벨벳화이트+몰트 42,000원 세트2) 블랙수트+몰트+세븐티 40,000원" at bounding box center [777, 353] width 424 height 45
drag, startPoint x: 862, startPoint y: 337, endPoint x: 573, endPoint y: 323, distance: 289.3
click at [573, 323] on div "빈브라더스 대표 블렌드 세트 세트1) 블랙수트+벨벳화이트+몰트 42,000원 세트2) 블랙수트+몰트+세븐티 40,000원 로스팅 일자 안내" at bounding box center [777, 333] width 424 height 143
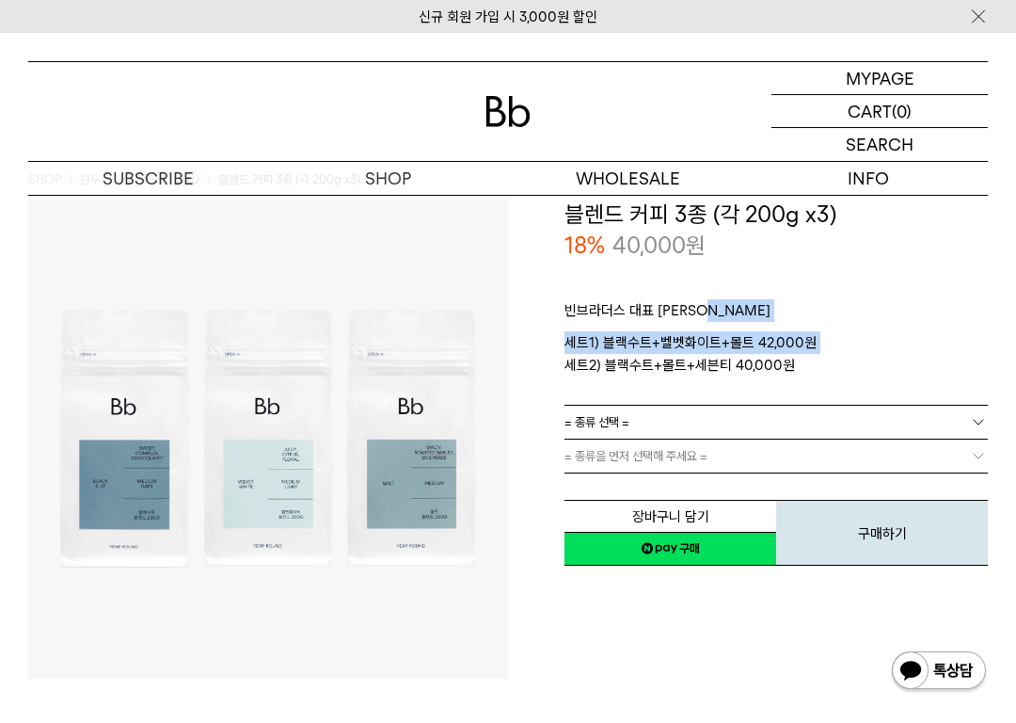
scroll to position [0, 0]
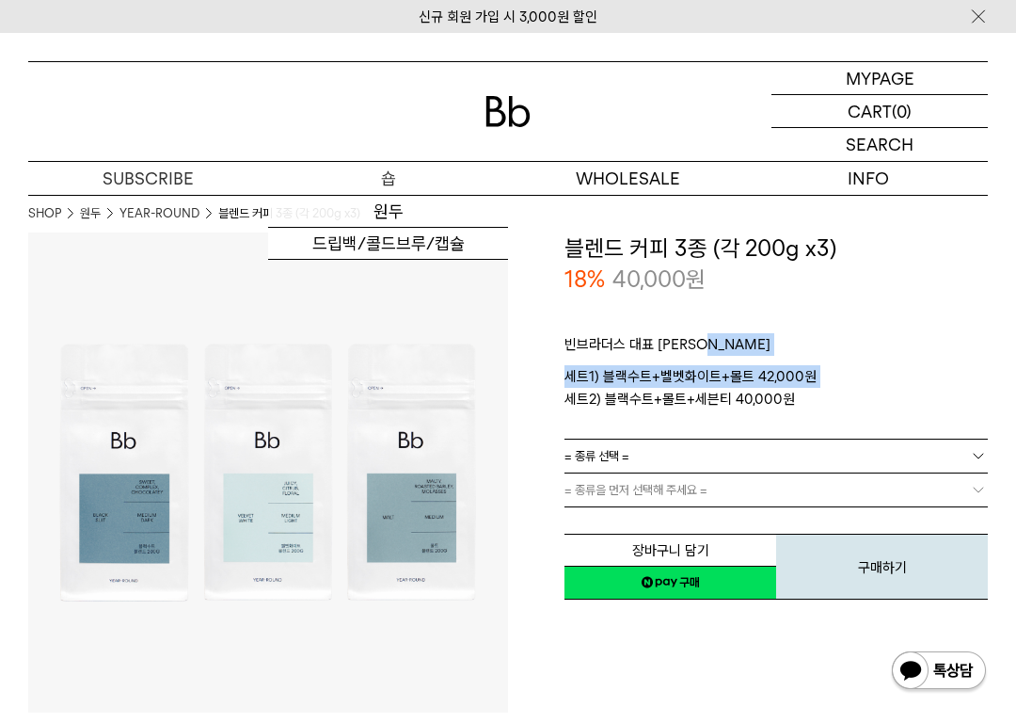
click at [398, 182] on p "숍" at bounding box center [388, 178] width 240 height 33
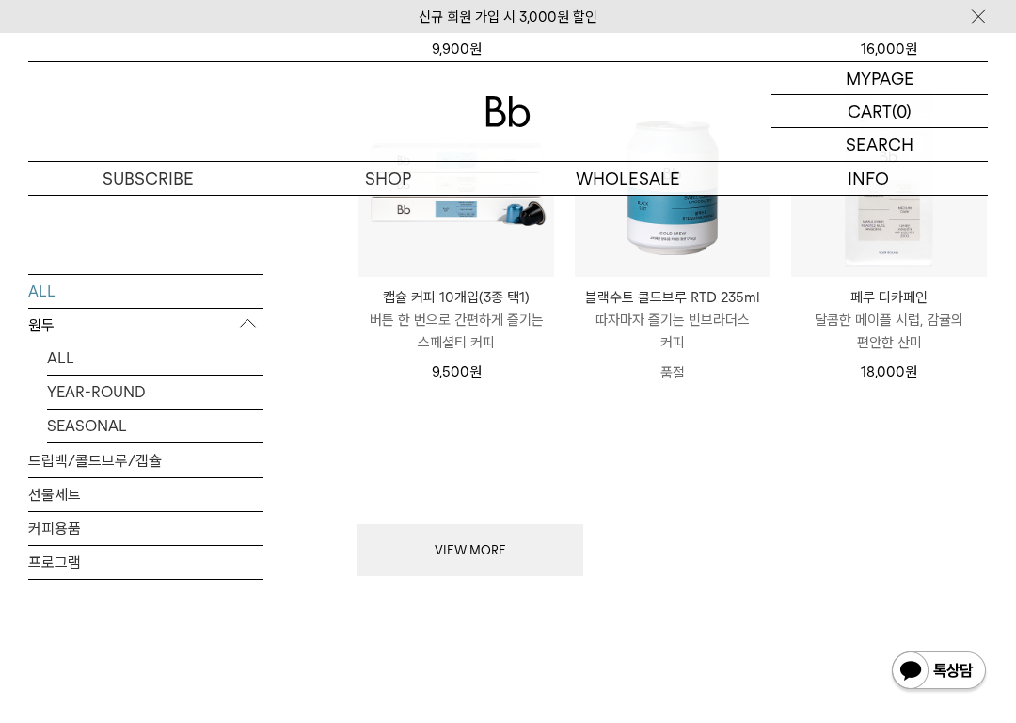
scroll to position [1829, 0]
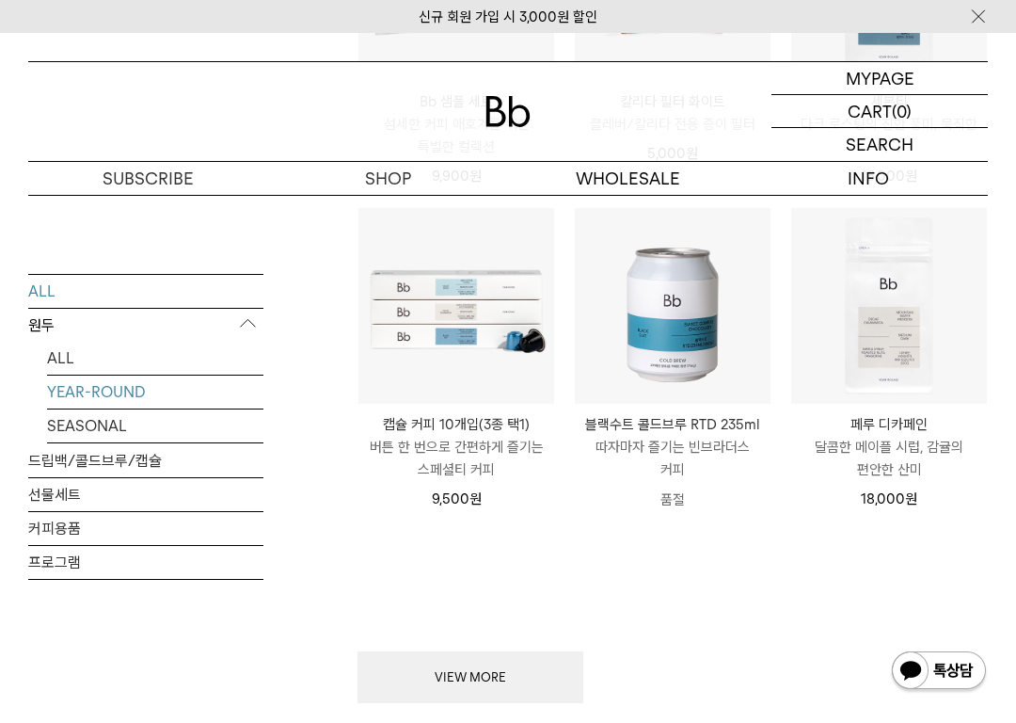
click at [121, 394] on link "YEAR-ROUND" at bounding box center [155, 391] width 216 height 33
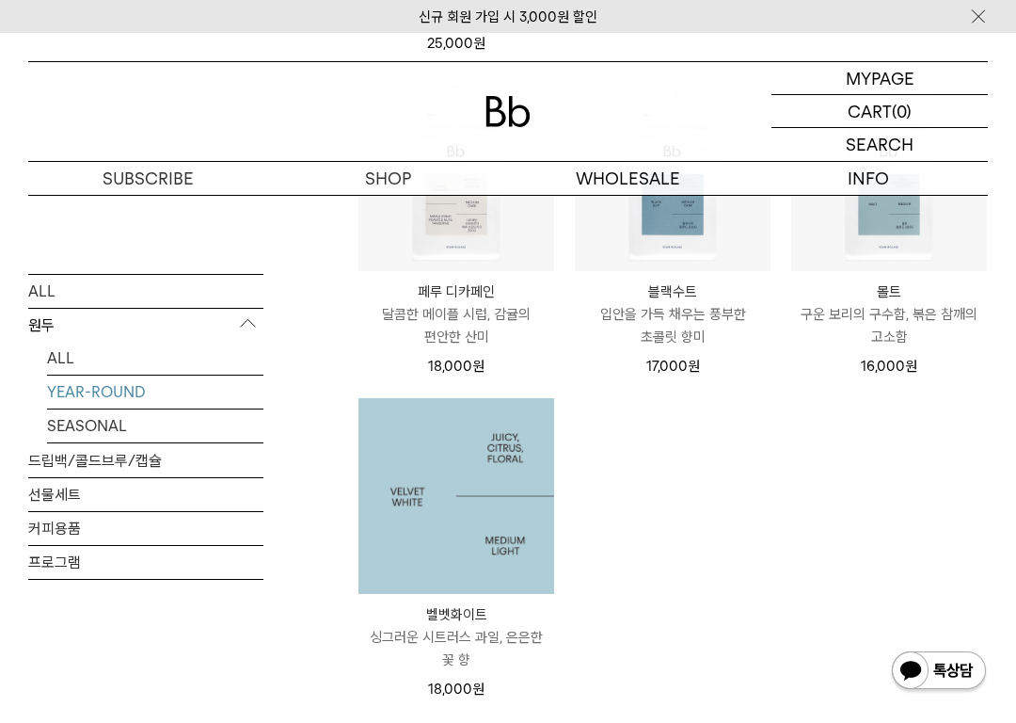
scroll to position [651, 0]
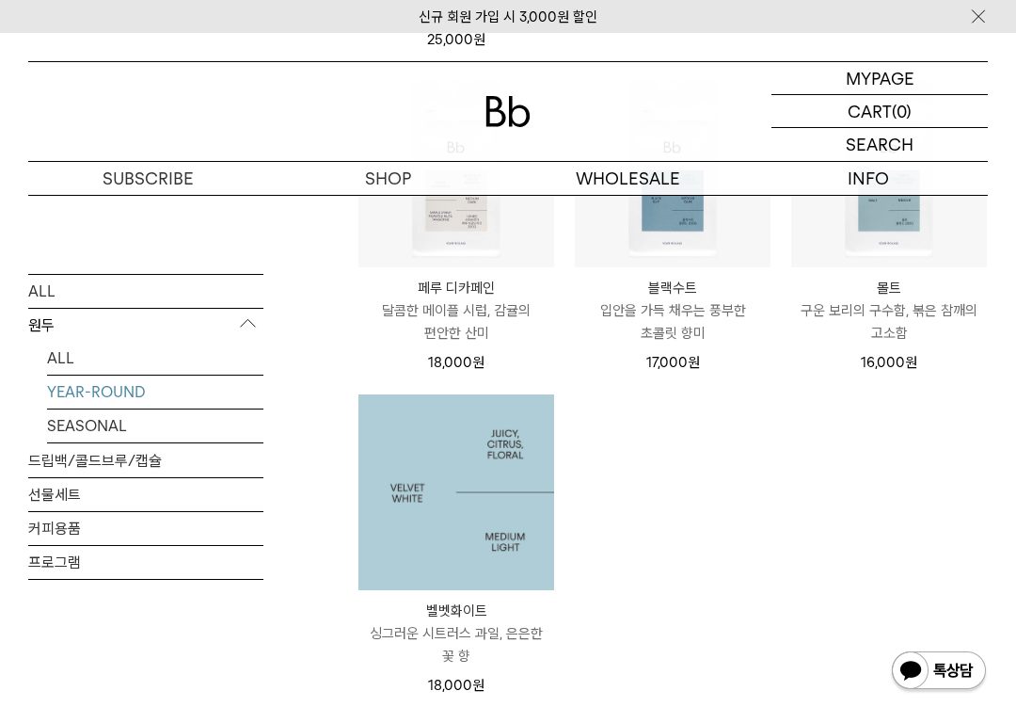
click at [490, 474] on img at bounding box center [457, 492] width 196 height 196
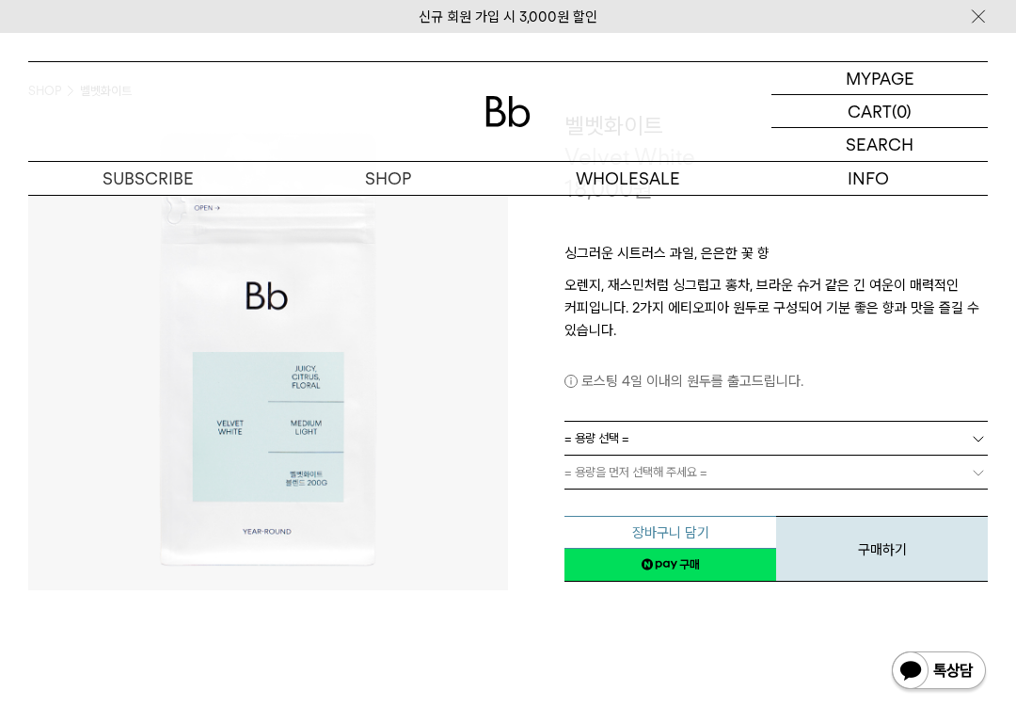
scroll to position [196, 0]
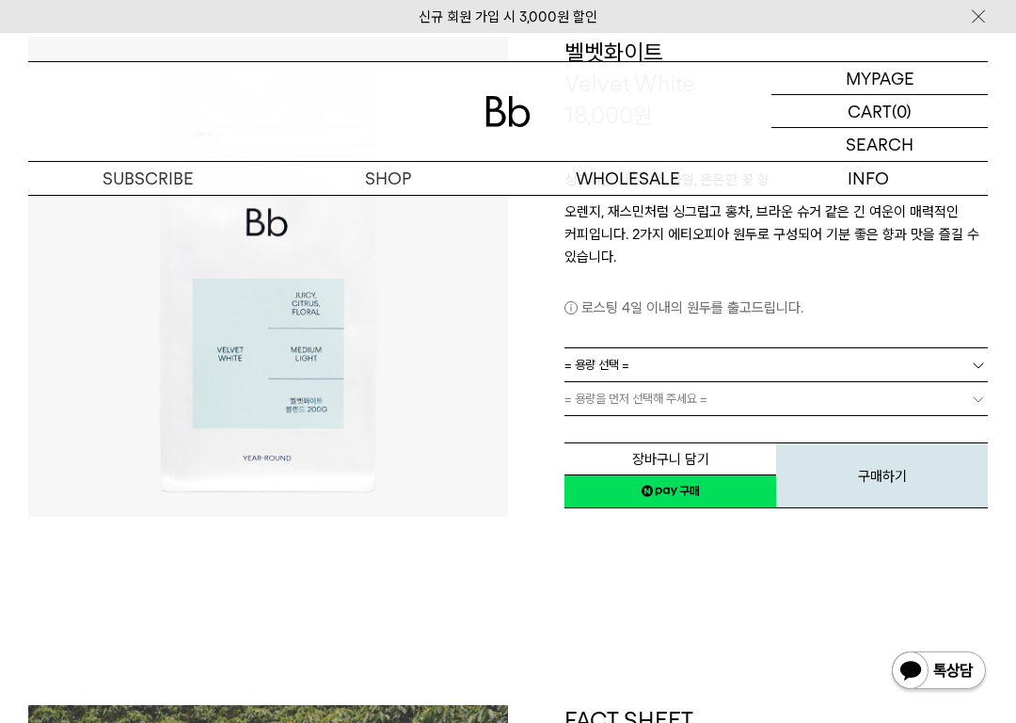
click at [685, 373] on link "= 용량 선택 =" at bounding box center [777, 364] width 424 height 33
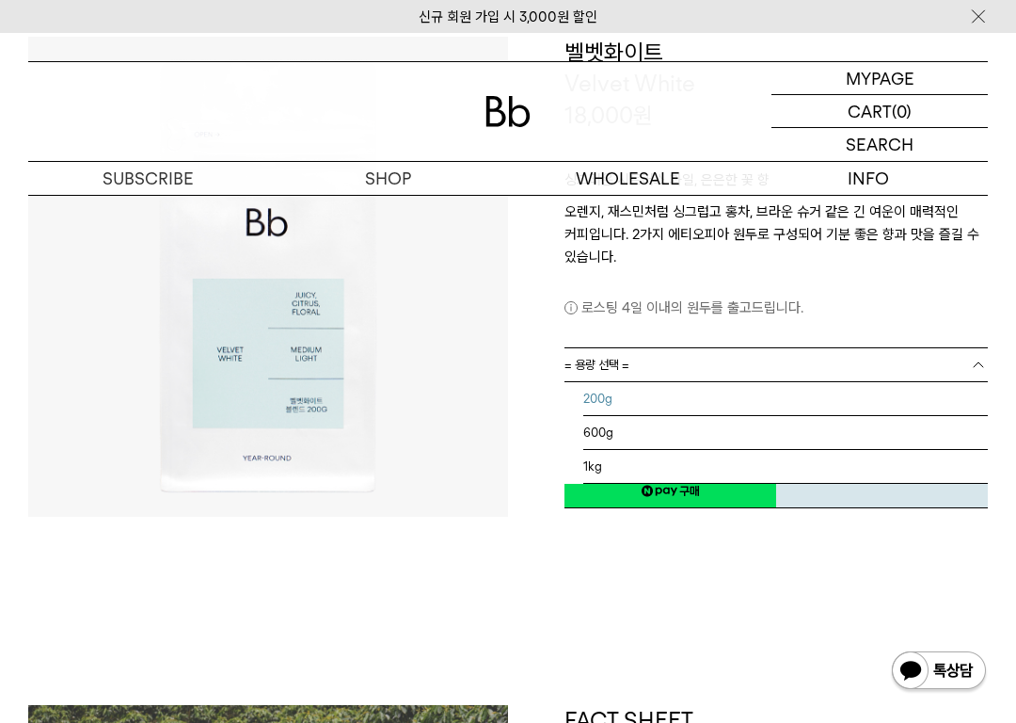
click at [650, 396] on li "200g" at bounding box center [785, 399] width 405 height 34
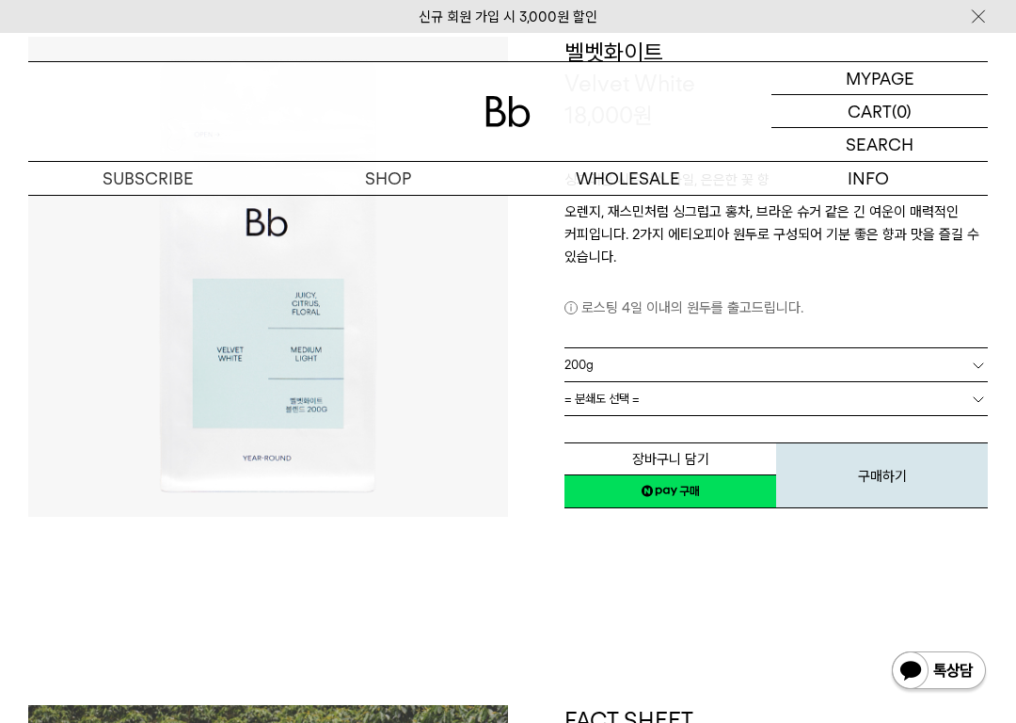
click at [700, 401] on link "= 분쇄도 선택 =" at bounding box center [777, 398] width 424 height 33
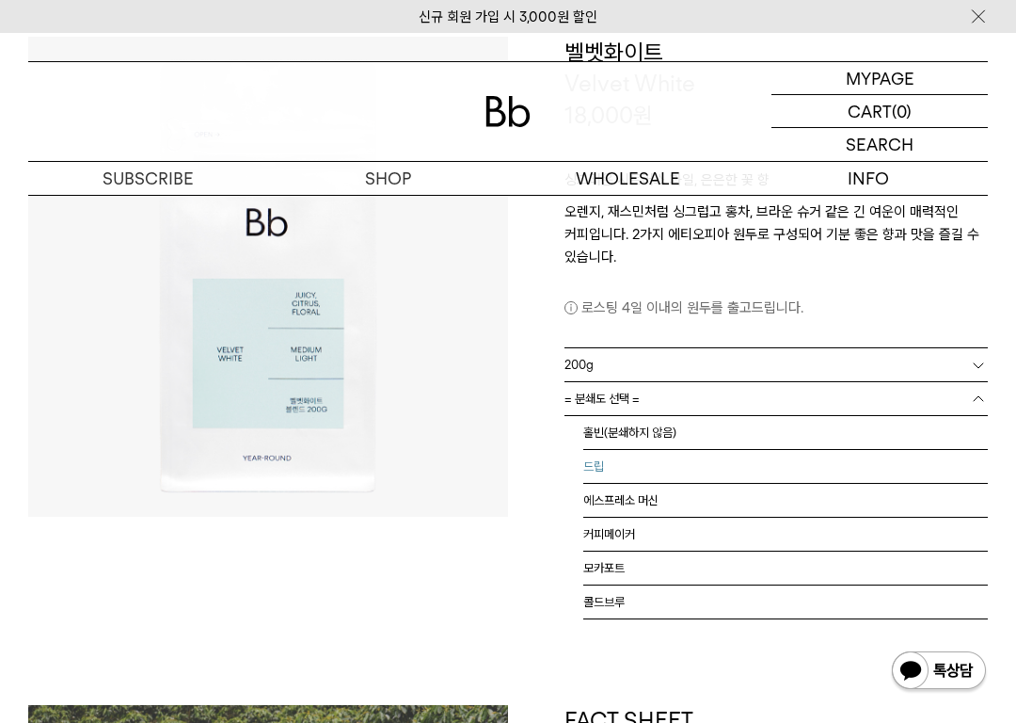
click at [623, 472] on li "드립" at bounding box center [785, 467] width 405 height 34
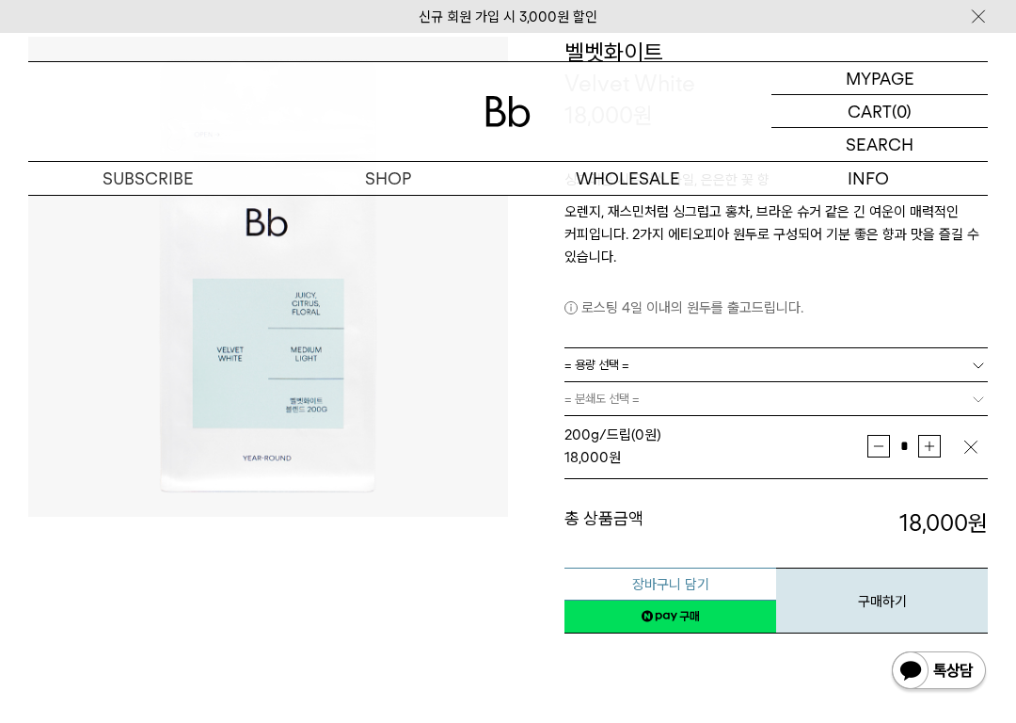
click at [705, 581] on button "장바구니 담기" at bounding box center [671, 583] width 212 height 33
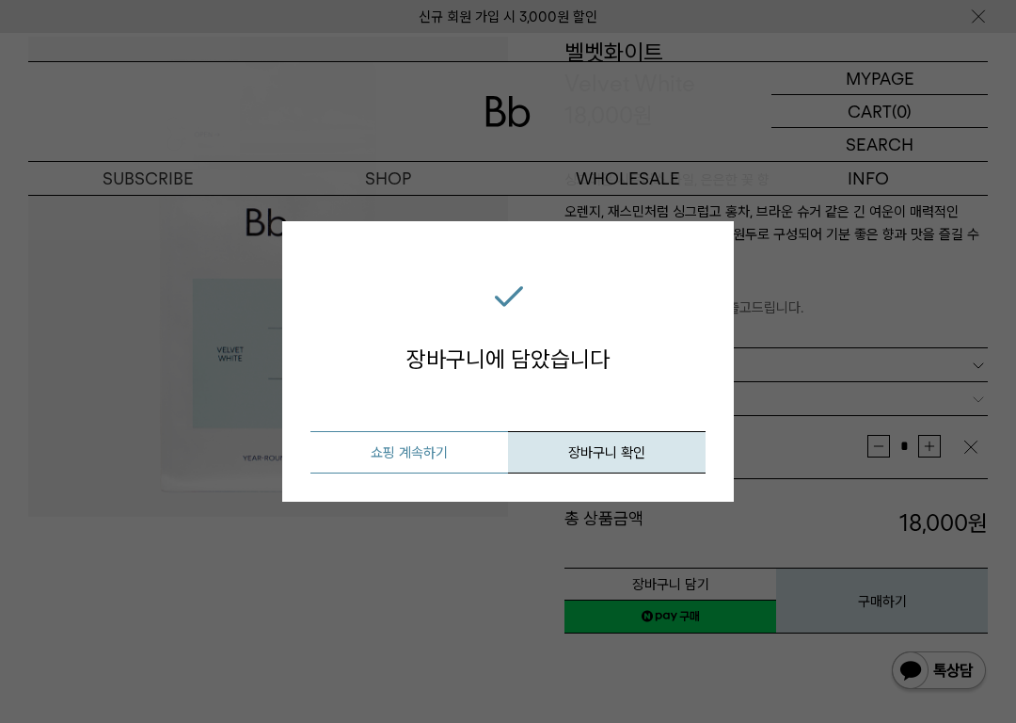
click at [442, 463] on button "쇼핑 계속하기" at bounding box center [410, 452] width 198 height 42
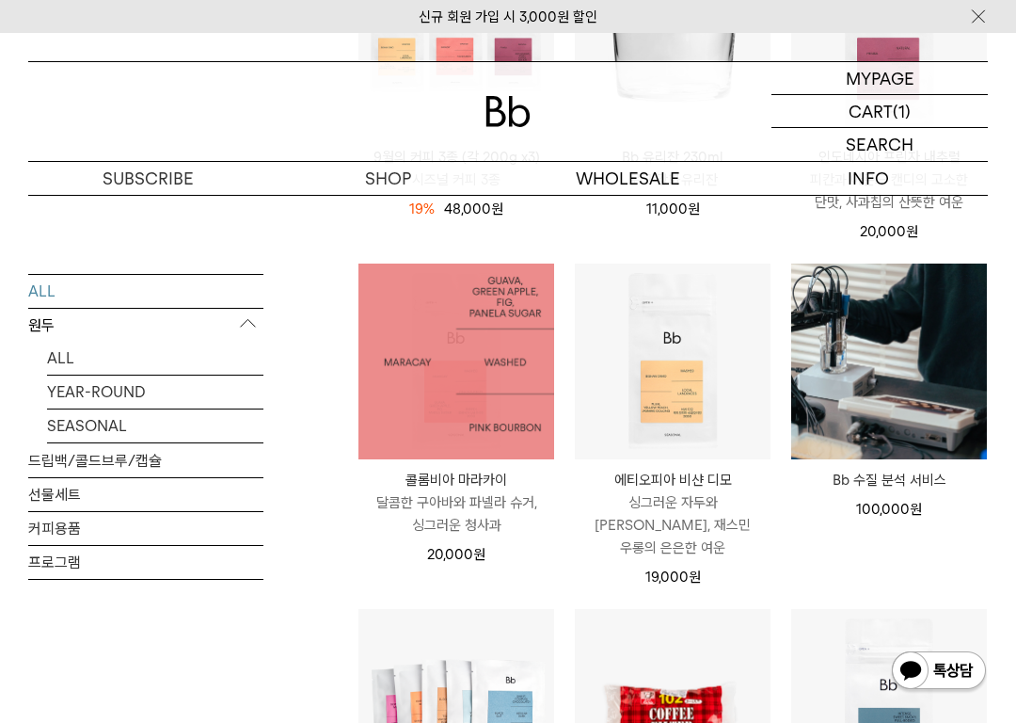
scroll to position [1083, 0]
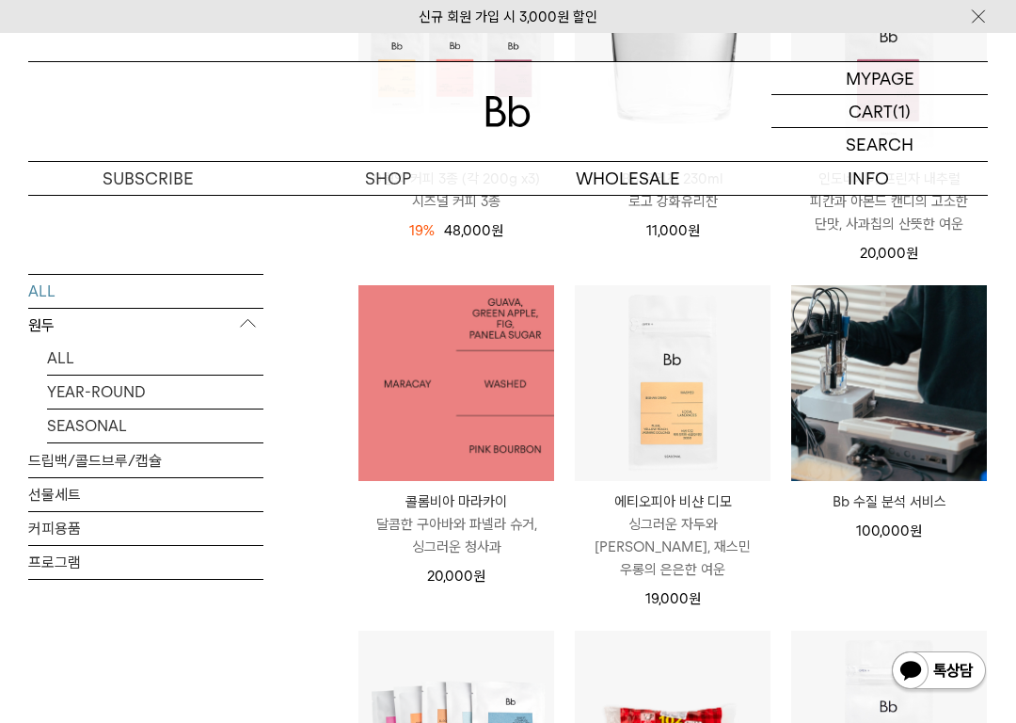
click at [477, 390] on img at bounding box center [457, 383] width 196 height 196
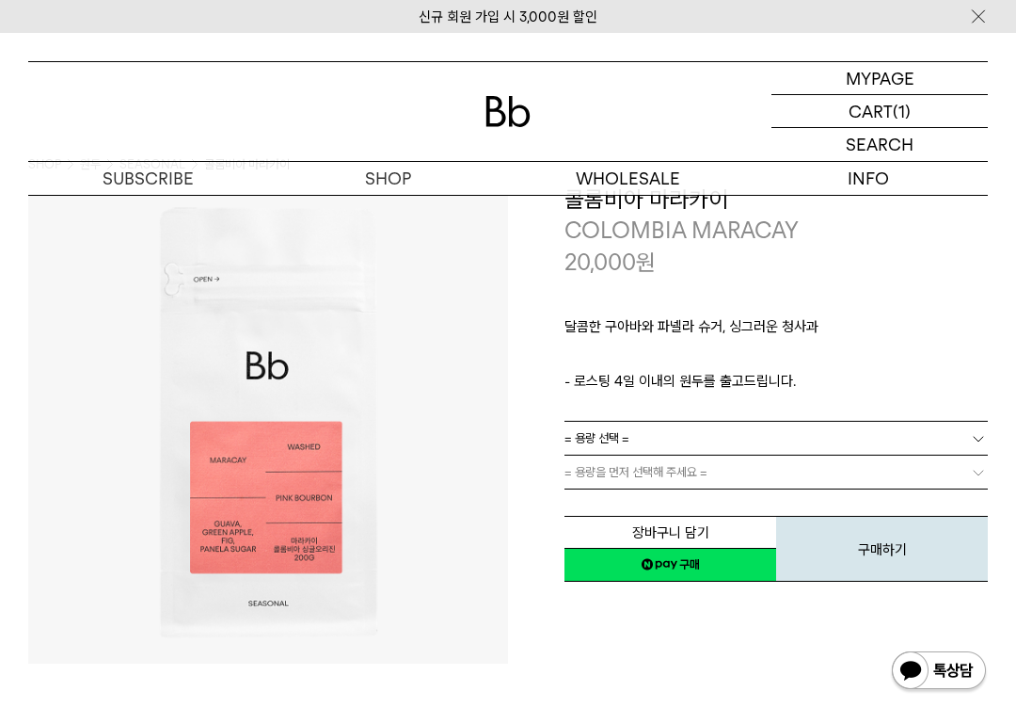
scroll to position [60, 0]
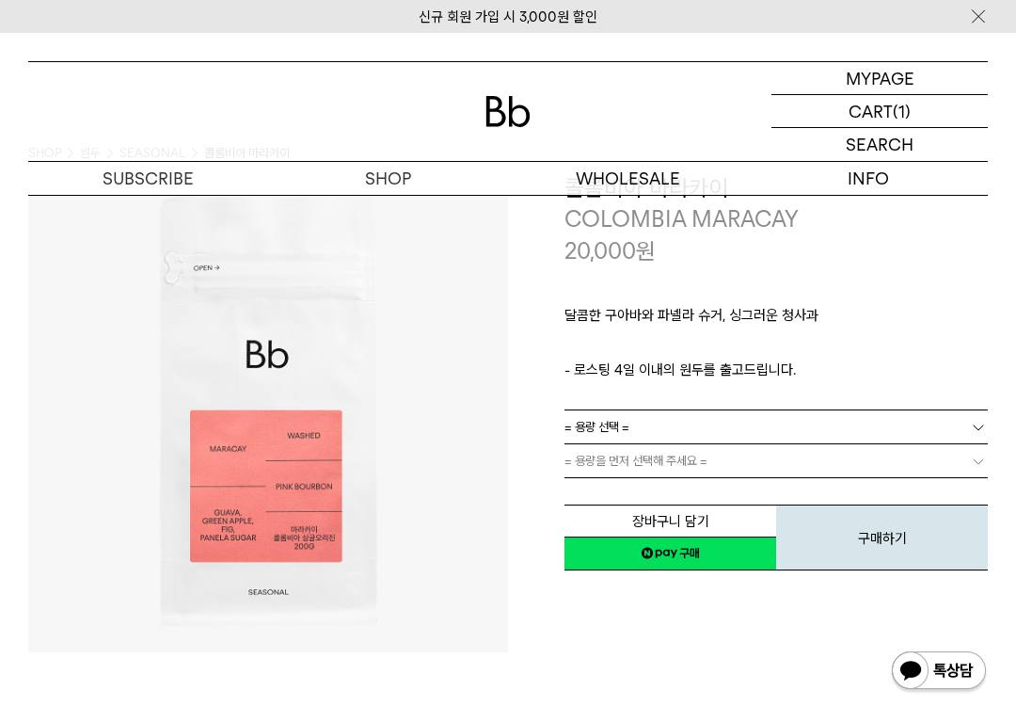
click at [656, 421] on link "= 용량 선택 =" at bounding box center [777, 426] width 424 height 33
click at [613, 454] on li "200g" at bounding box center [785, 461] width 405 height 34
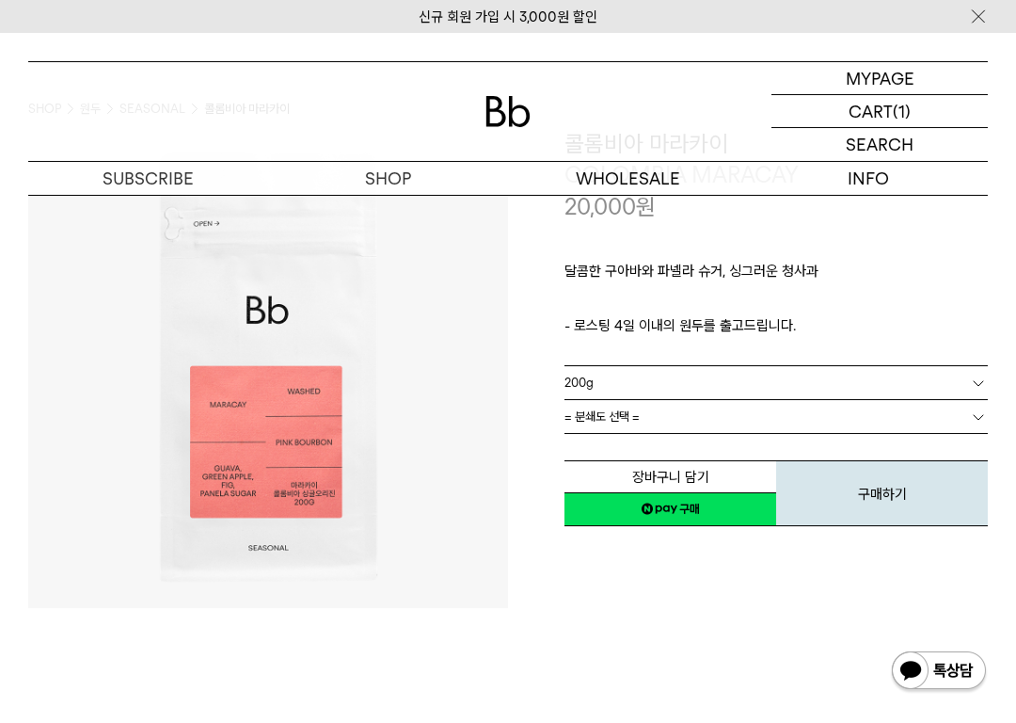
scroll to position [104, 0]
click at [690, 412] on link "= 분쇄도 선택 =" at bounding box center [777, 416] width 424 height 33
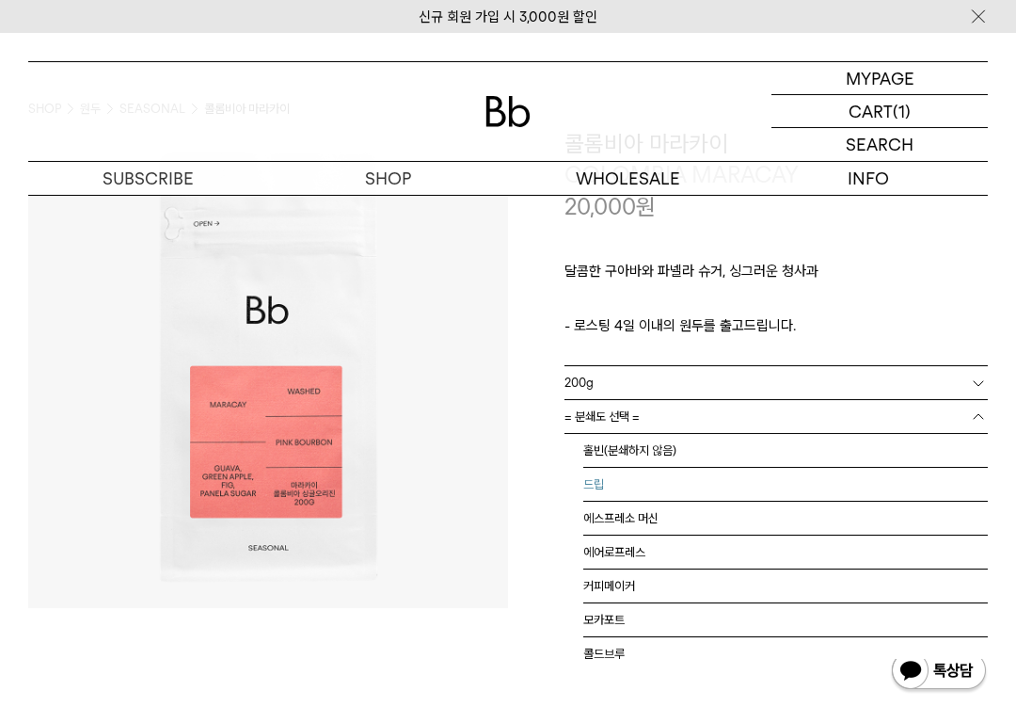
click at [638, 488] on li "드립" at bounding box center [785, 485] width 405 height 34
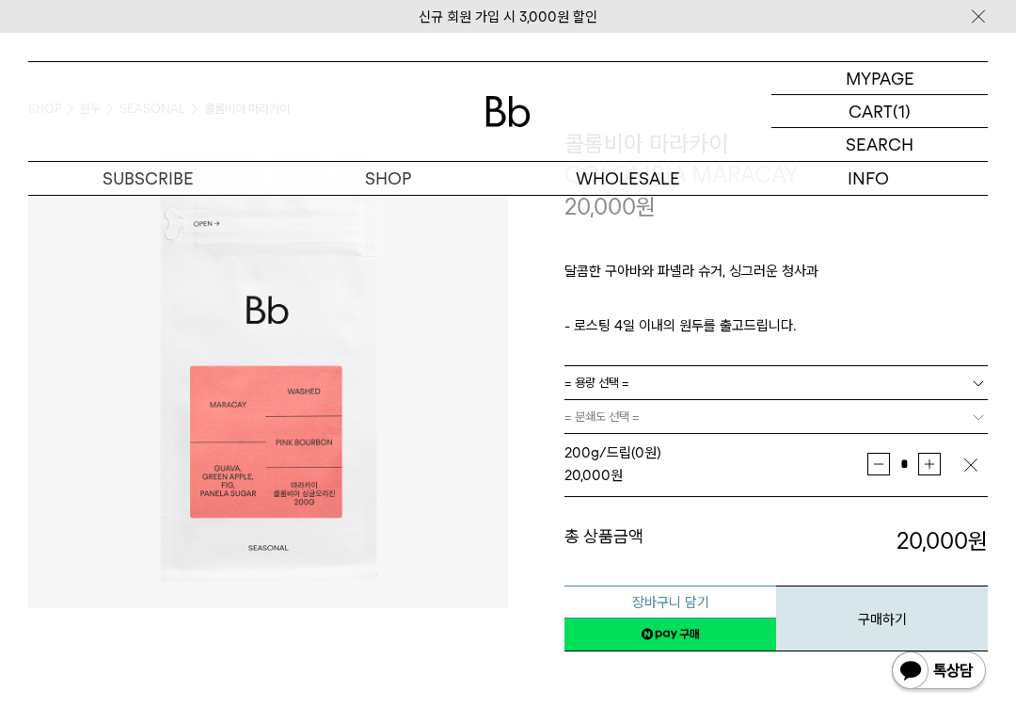
click at [727, 604] on button "장바구니 담기" at bounding box center [671, 601] width 212 height 33
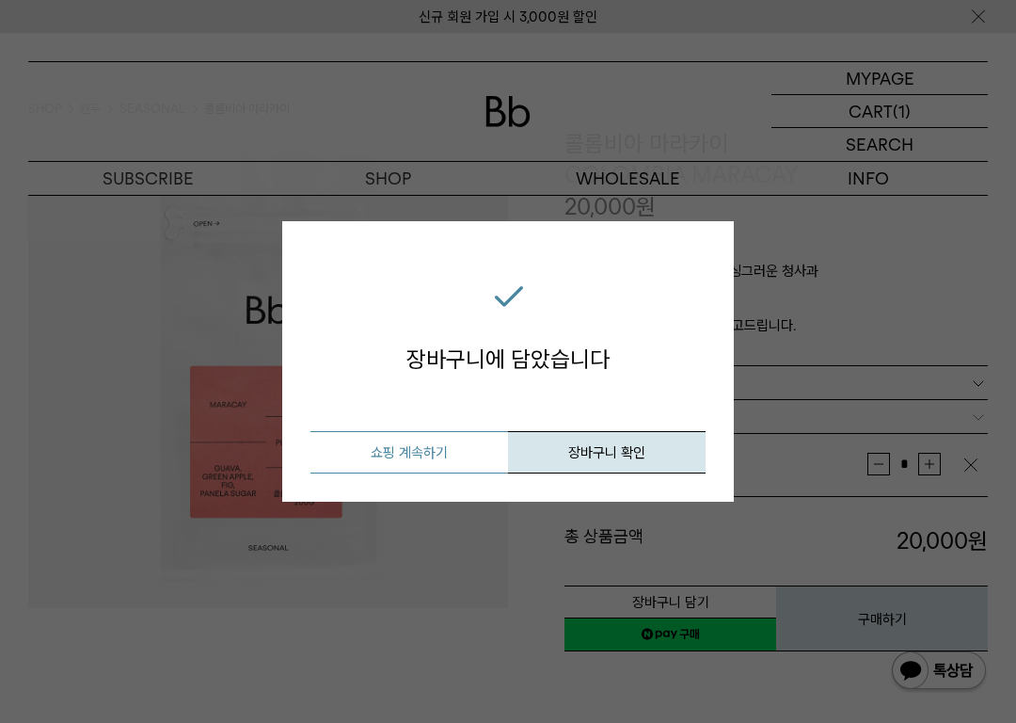
click at [445, 461] on button "쇼핑 계속하기" at bounding box center [410, 452] width 198 height 42
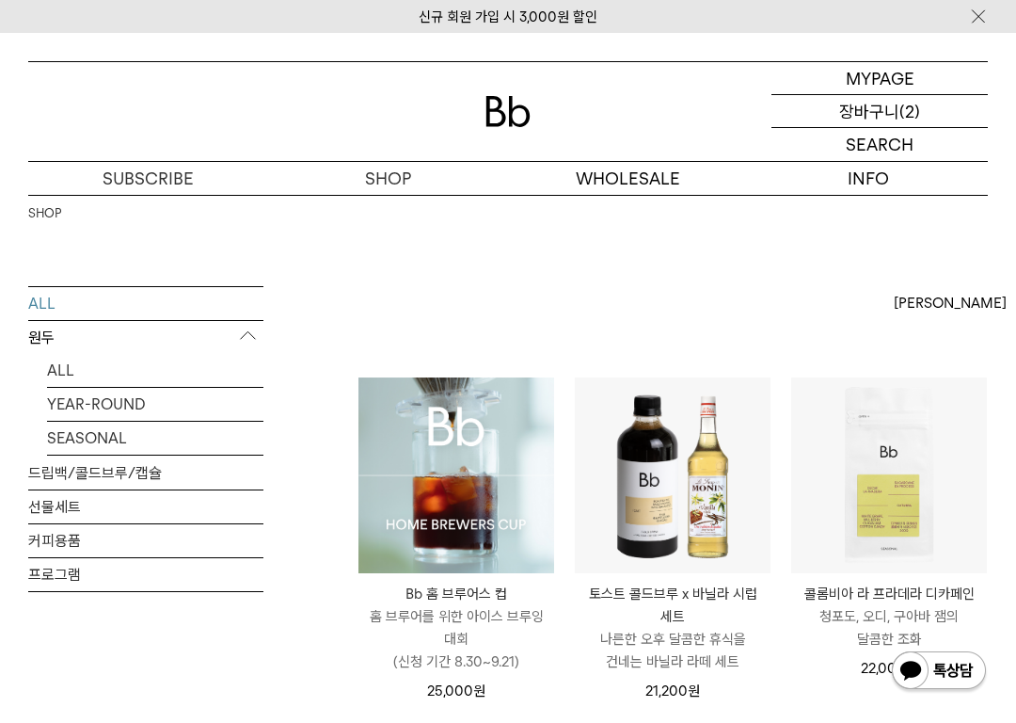
click at [878, 106] on p "장바구니" at bounding box center [869, 111] width 60 height 32
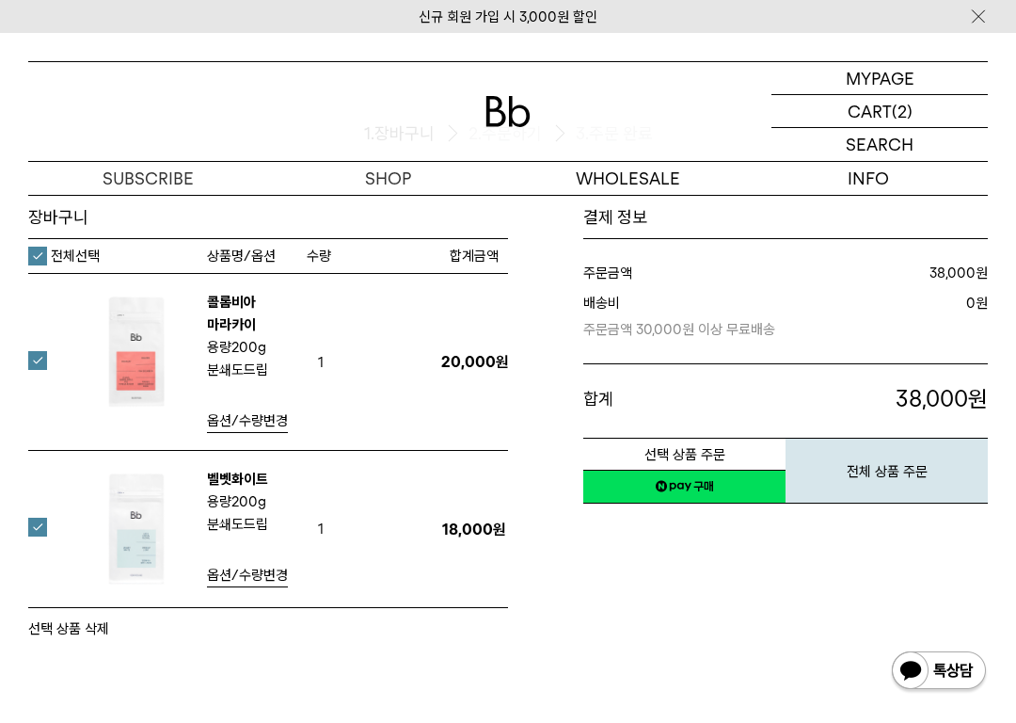
scroll to position [136, 0]
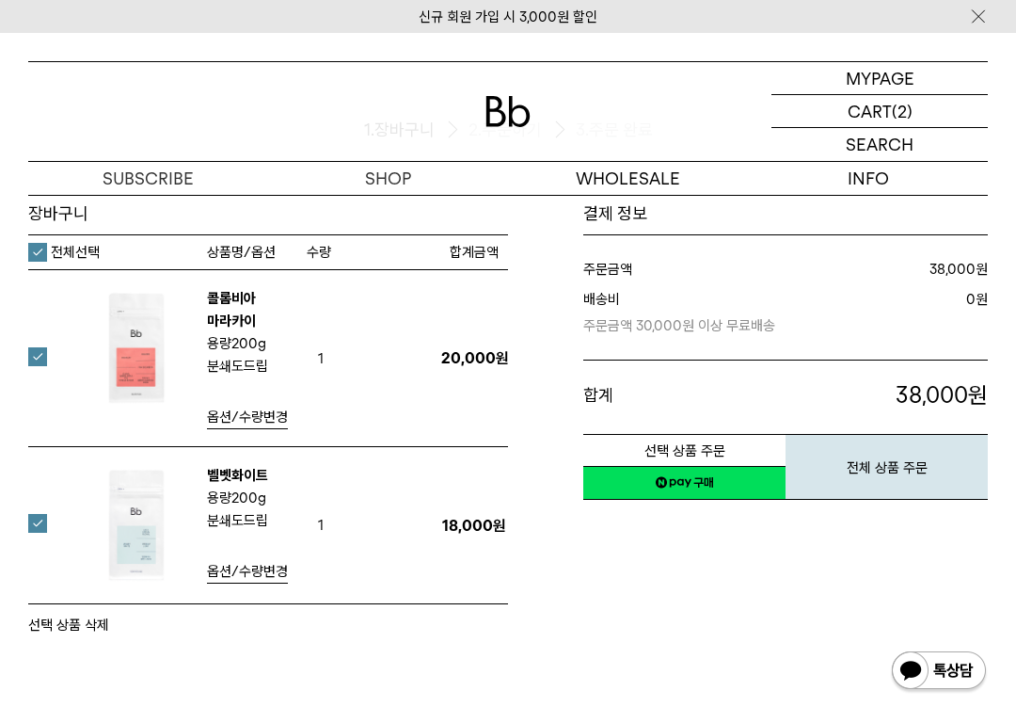
click at [698, 487] on link "네이버페이 구매하기" at bounding box center [684, 483] width 202 height 34
